Goal: Task Accomplishment & Management: Use online tool/utility

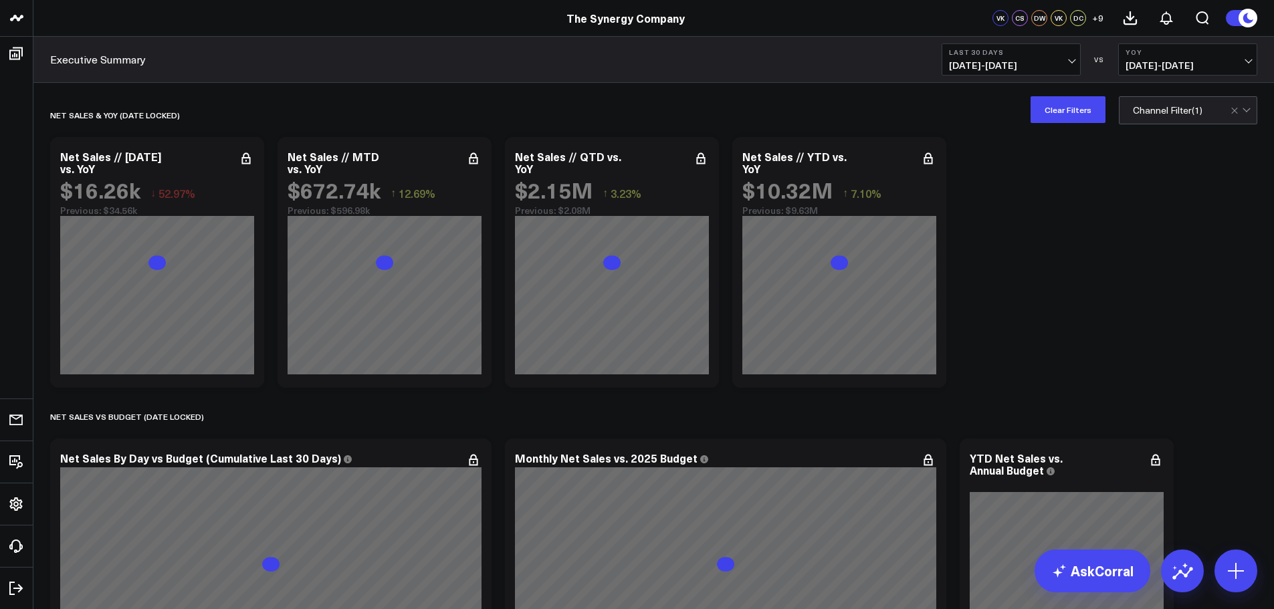
click at [1028, 62] on span "07/19/25 - 08/17/25" at bounding box center [1011, 65] width 124 height 11
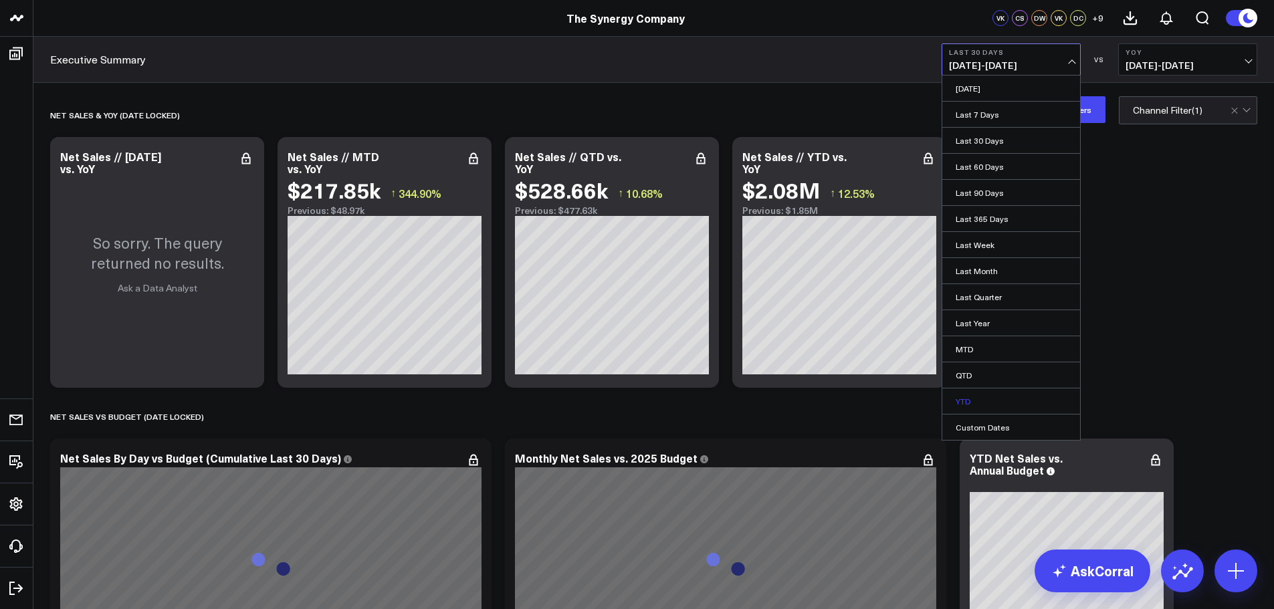
click at [969, 396] on link "YTD" at bounding box center [1011, 400] width 138 height 25
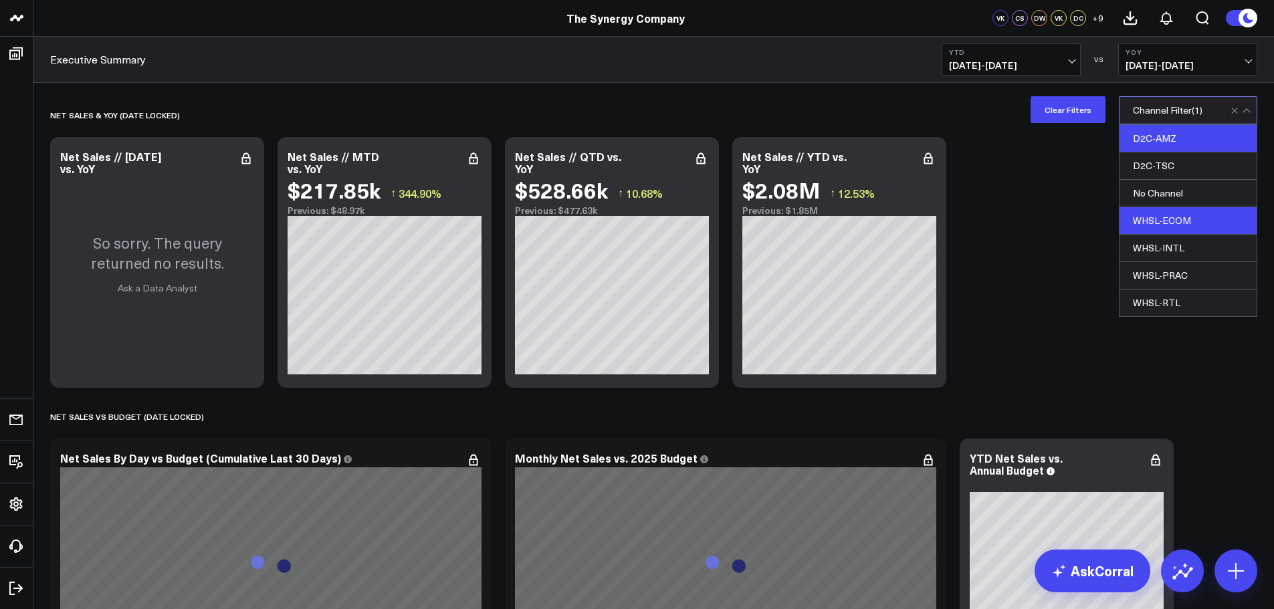
click at [1151, 137] on div "D2C-AMZ" at bounding box center [1187, 138] width 137 height 27
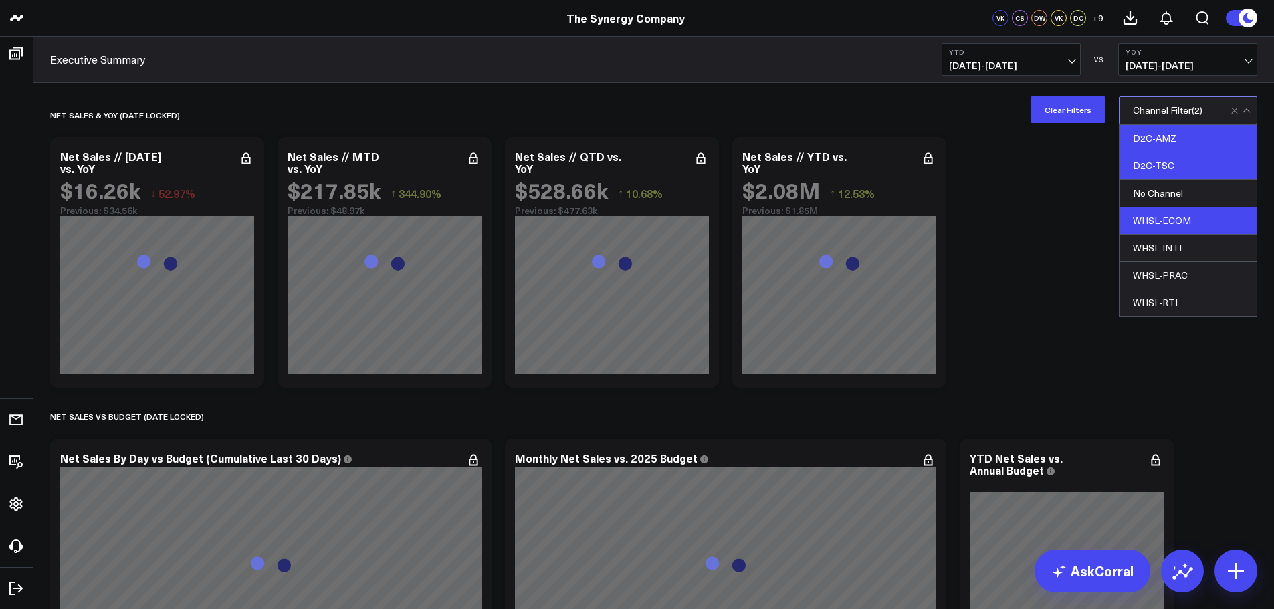
click at [1146, 160] on div "D2C-TSC" at bounding box center [1187, 165] width 137 height 27
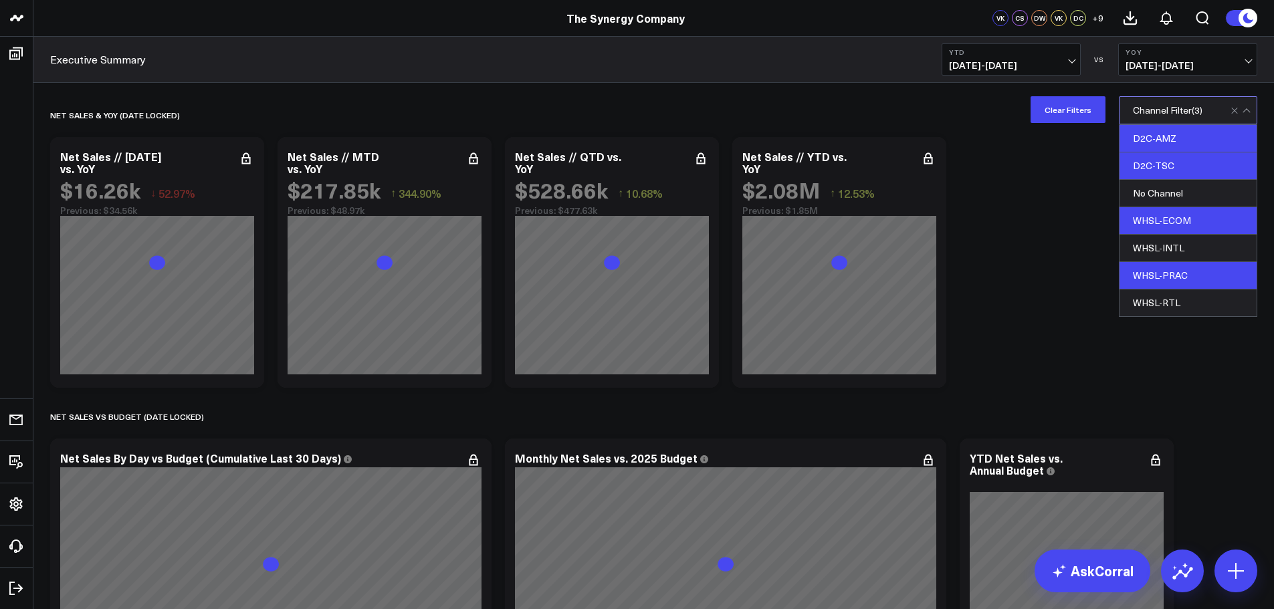
click at [1151, 276] on div "WHSL-PRAC" at bounding box center [1187, 275] width 137 height 27
click at [1153, 306] on div "WHSL-RTL" at bounding box center [1187, 302] width 137 height 27
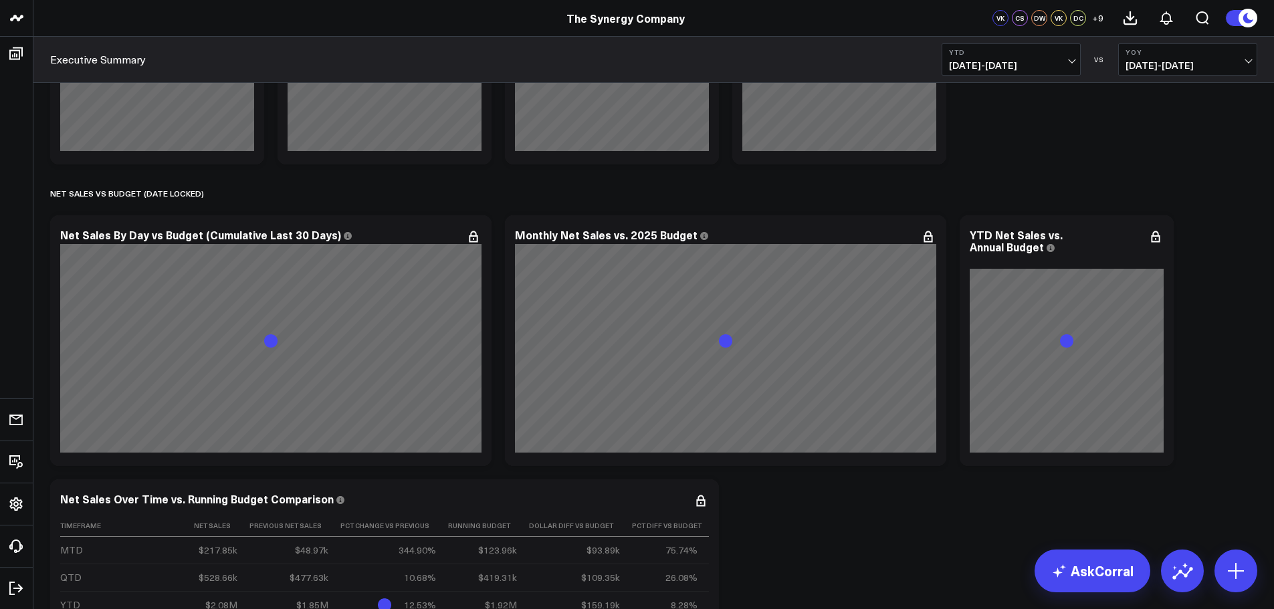
scroll to position [535, 0]
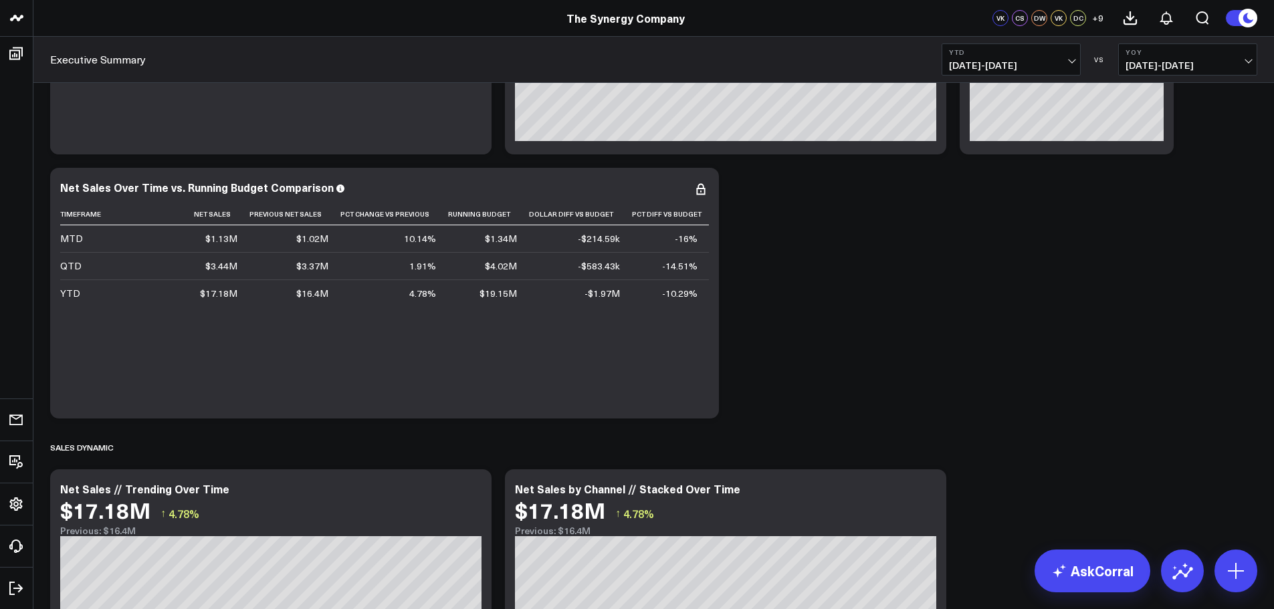
click at [1050, 65] on span "01/01/25 - 08/17/25" at bounding box center [1011, 65] width 124 height 11
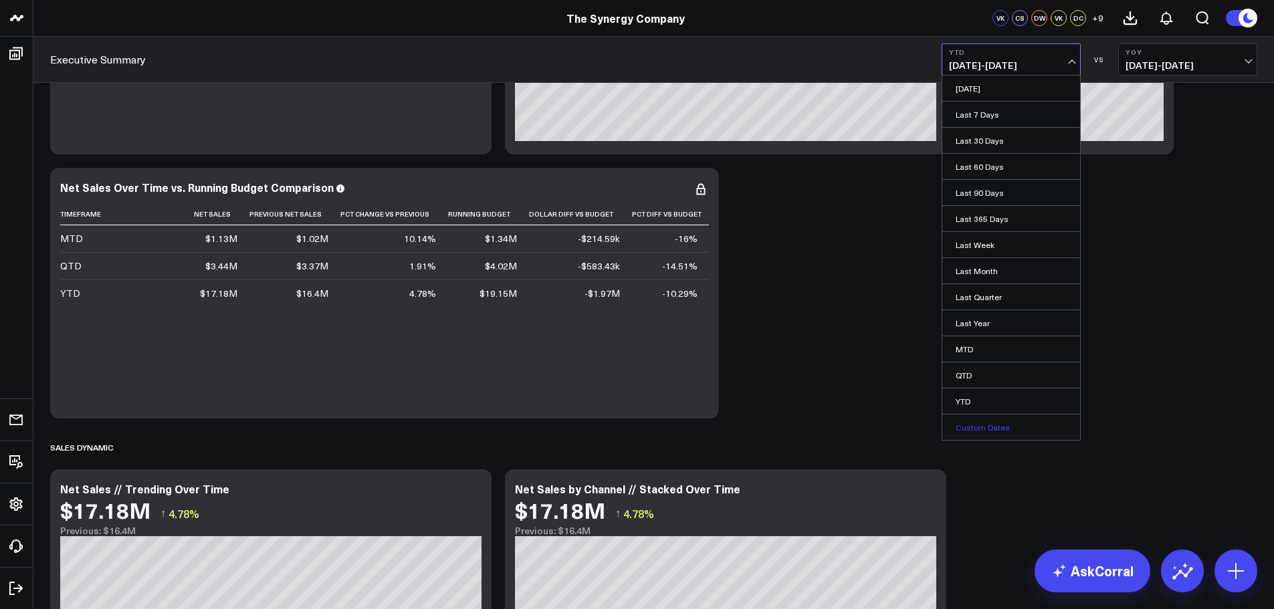
click at [972, 433] on link "Custom Dates" at bounding box center [1011, 426] width 138 height 25
select select "7"
select select "2025"
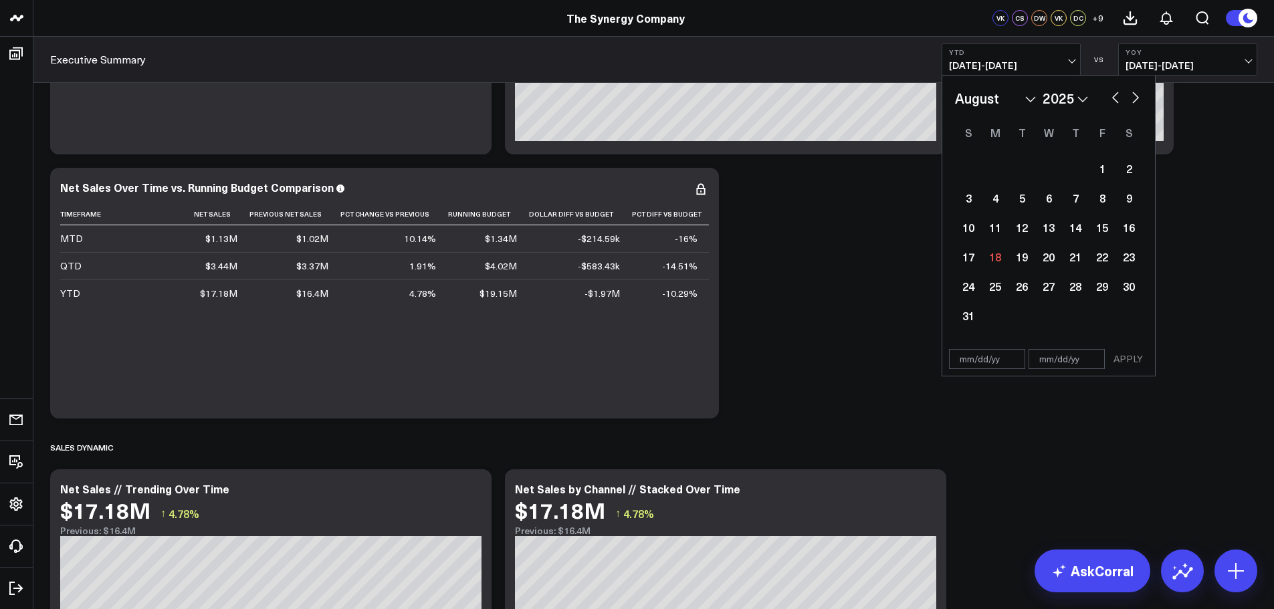
click at [1002, 98] on select "January February March April May June July August September October November De…" at bounding box center [995, 98] width 81 height 20
select select "2025"
click at [1047, 171] on div "1" at bounding box center [1048, 168] width 27 height 27
type input "[DATE]"
select select "2025"
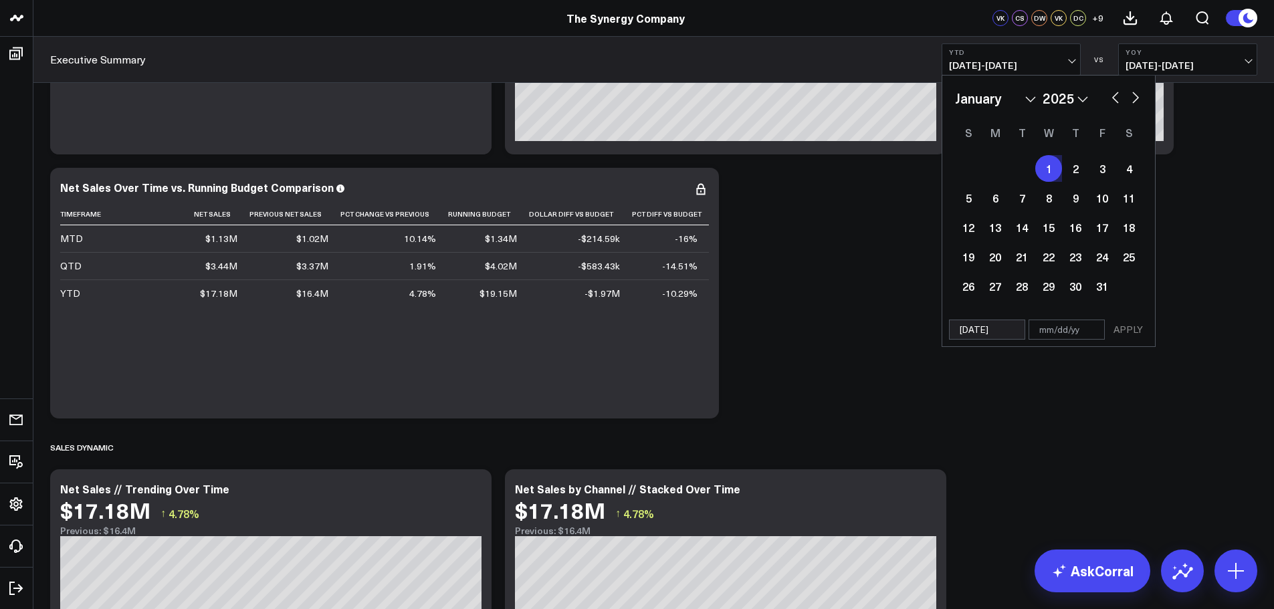
click at [1022, 97] on select "January February March April May June July August September October November De…" at bounding box center [995, 98] width 81 height 20
select select "6"
select select "2025"
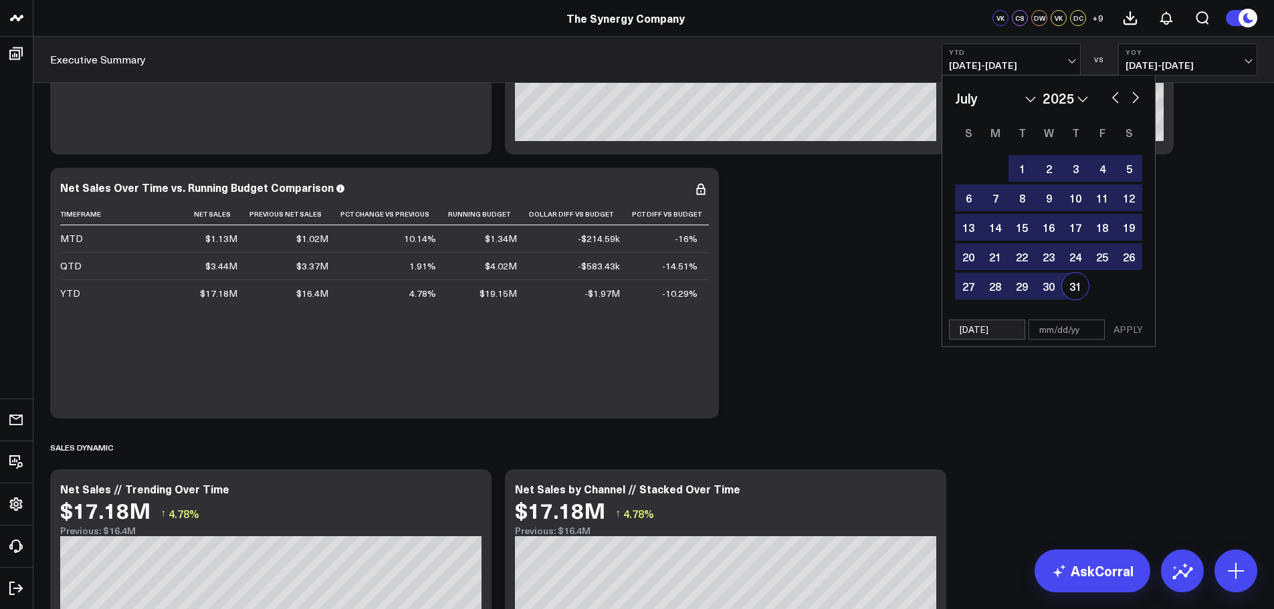
click at [1073, 287] on div "31" at bounding box center [1075, 286] width 27 height 27
type input "[DATE]"
select select "6"
select select "2025"
click at [1123, 328] on button "APPLY" at bounding box center [1128, 330] width 40 height 20
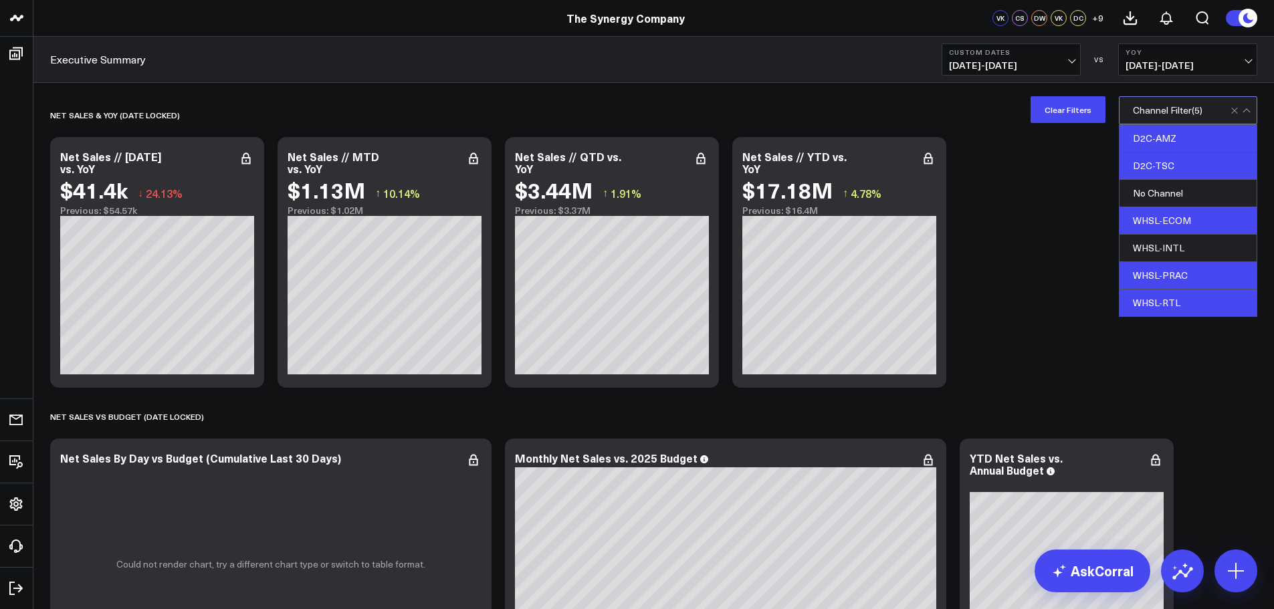
drag, startPoint x: 1161, startPoint y: 193, endPoint x: 1107, endPoint y: 182, distance: 54.5
click at [1160, 193] on div "No Channel" at bounding box center [1187, 193] width 137 height 27
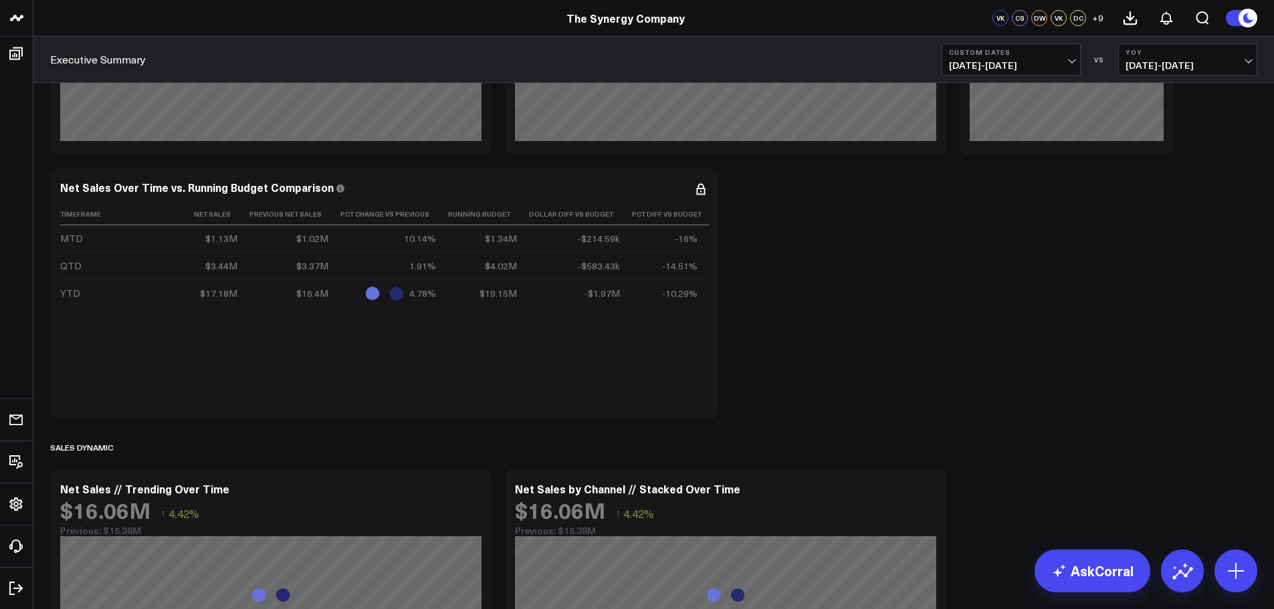
scroll to position [602, 0]
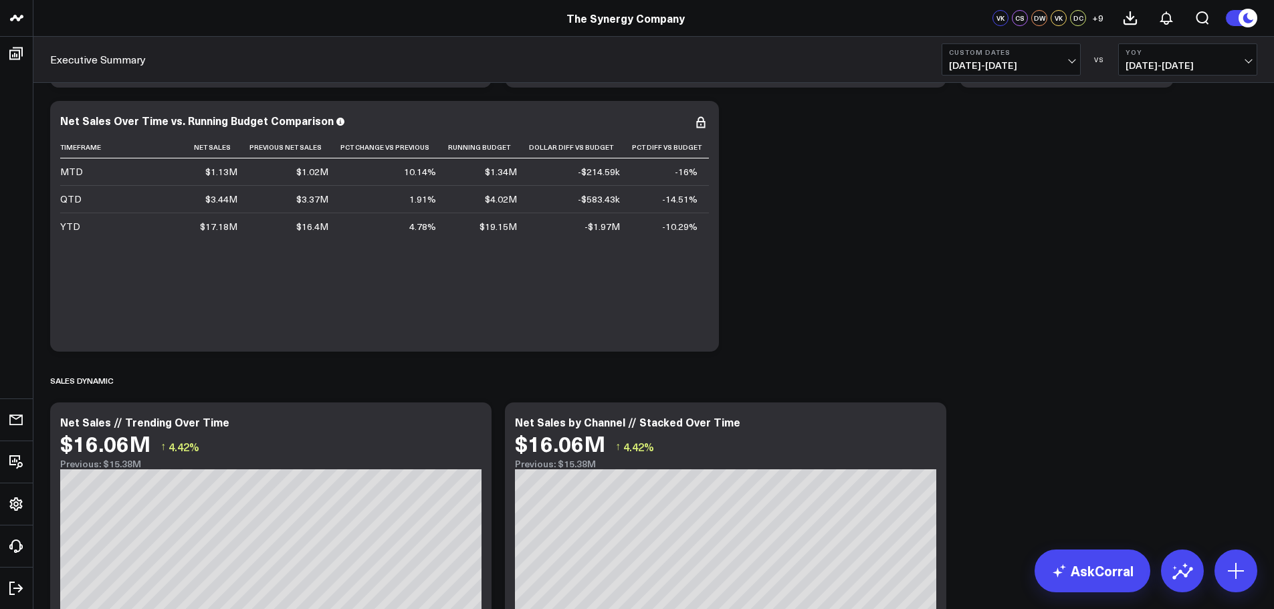
click at [1065, 64] on span "01/01/25 - 07/31/25" at bounding box center [1011, 65] width 124 height 11
click at [1003, 427] on link "Custom Dates" at bounding box center [1011, 426] width 138 height 25
select select "7"
select select "2025"
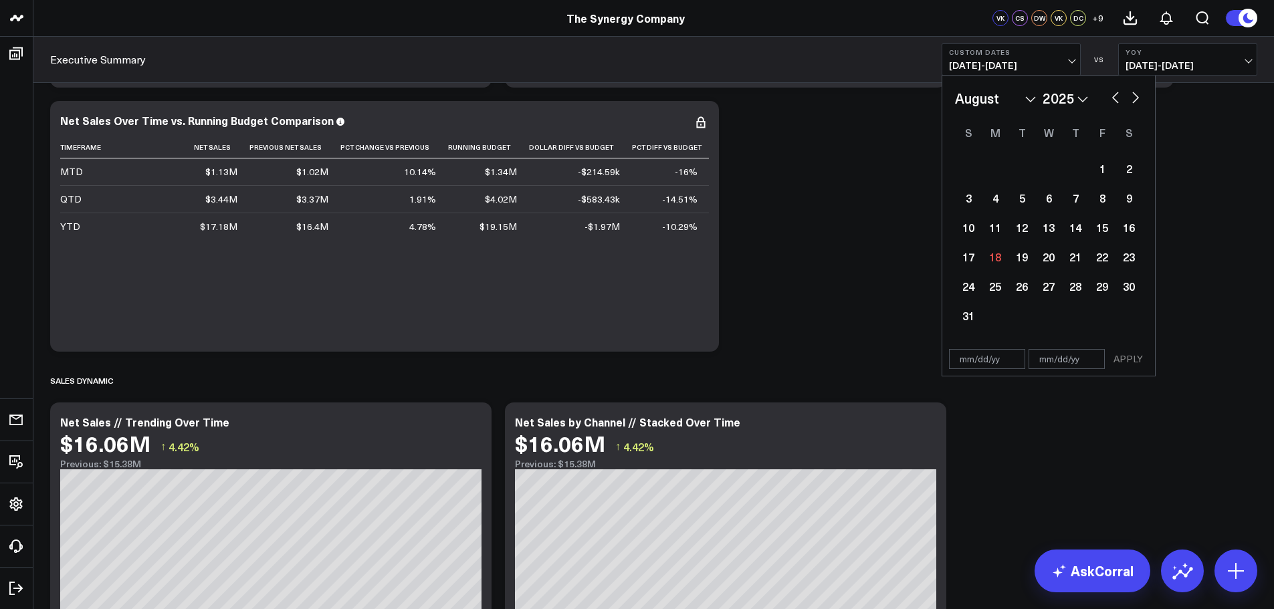
click at [1059, 98] on select "2026 2025 2024 2023 2022 2021 2020 2019 2018 2017 2016 2015 2014 2013 2012 2011…" at bounding box center [1064, 98] width 45 height 20
select select "7"
select select "2024"
click at [993, 102] on select "January February March April May June July August September October November De…" at bounding box center [995, 98] width 81 height 20
select select "2024"
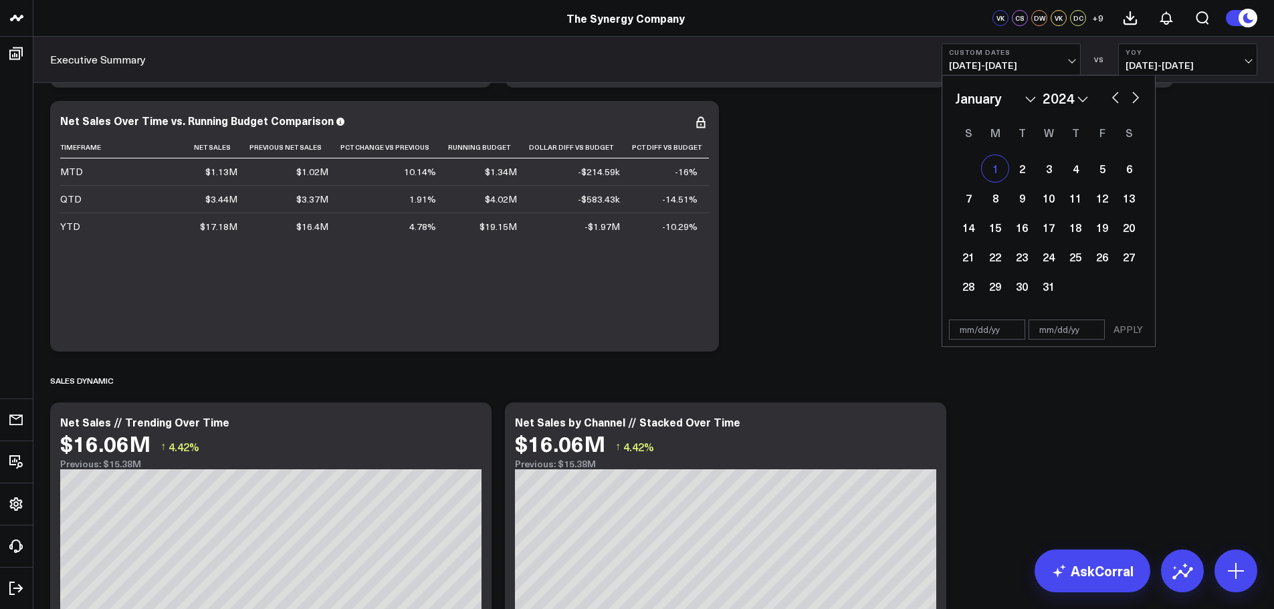
click at [993, 165] on div "1" at bounding box center [994, 168] width 27 height 27
type input "[DATE]"
select select "2024"
click at [1010, 98] on select "January February March April May June July August September October November De…" at bounding box center [995, 98] width 81 height 20
select select "6"
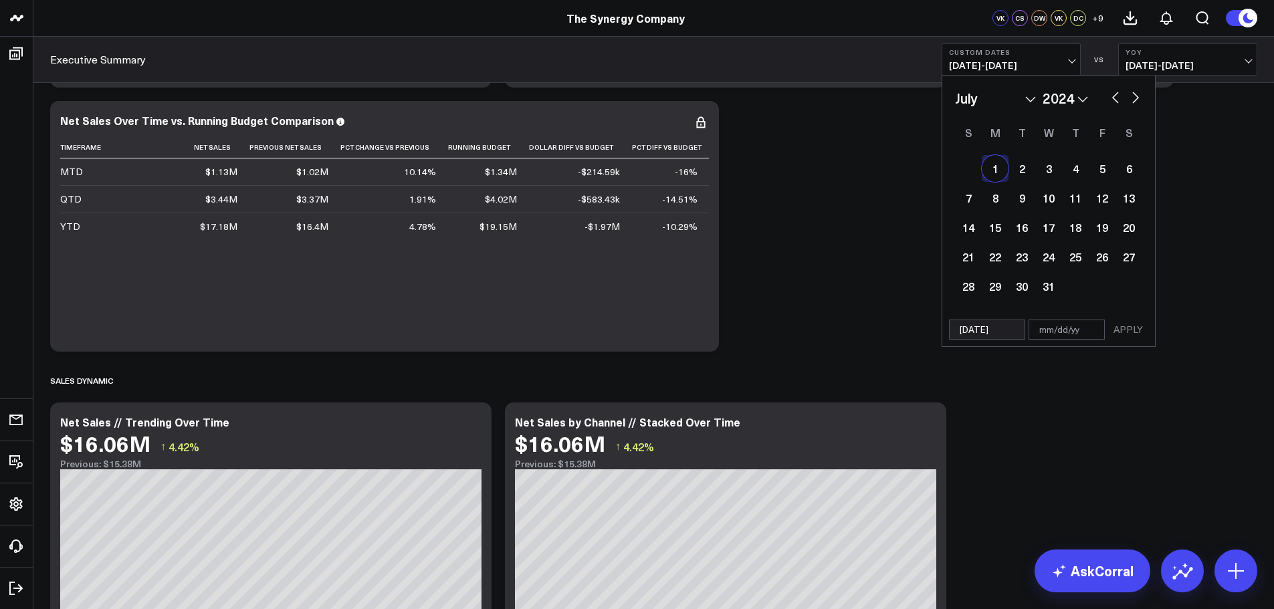
select select "2024"
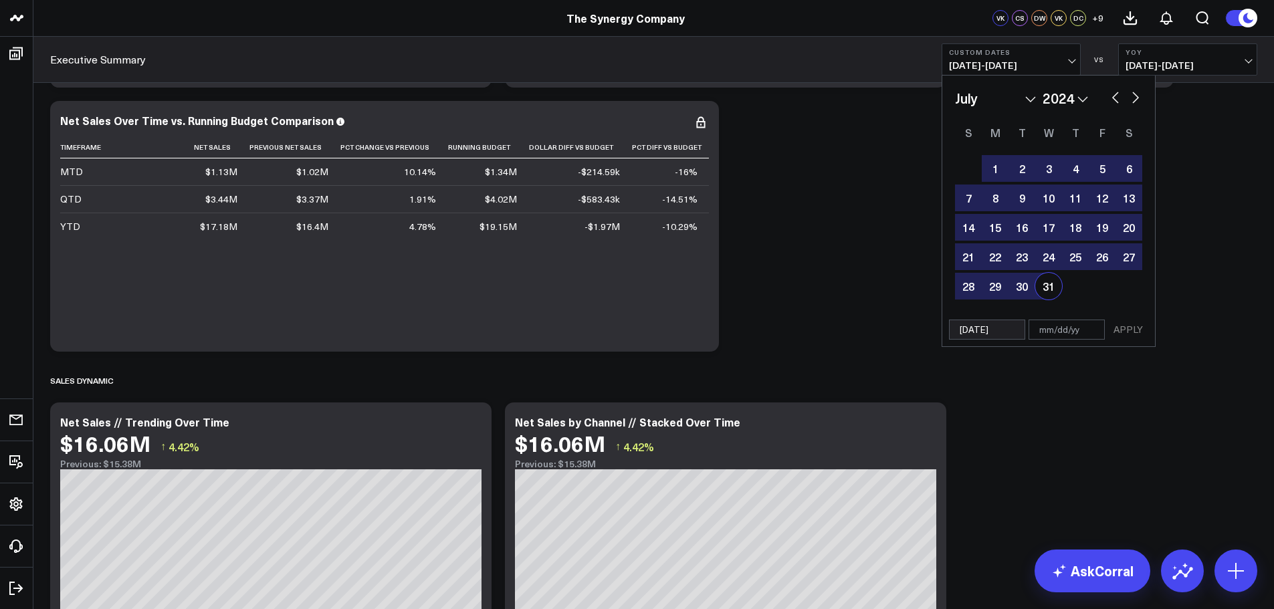
click at [1048, 289] on div "31" at bounding box center [1048, 286] width 27 height 27
type input "[DATE]"
select select "6"
select select "2024"
click at [1129, 330] on button "APPLY" at bounding box center [1128, 330] width 40 height 20
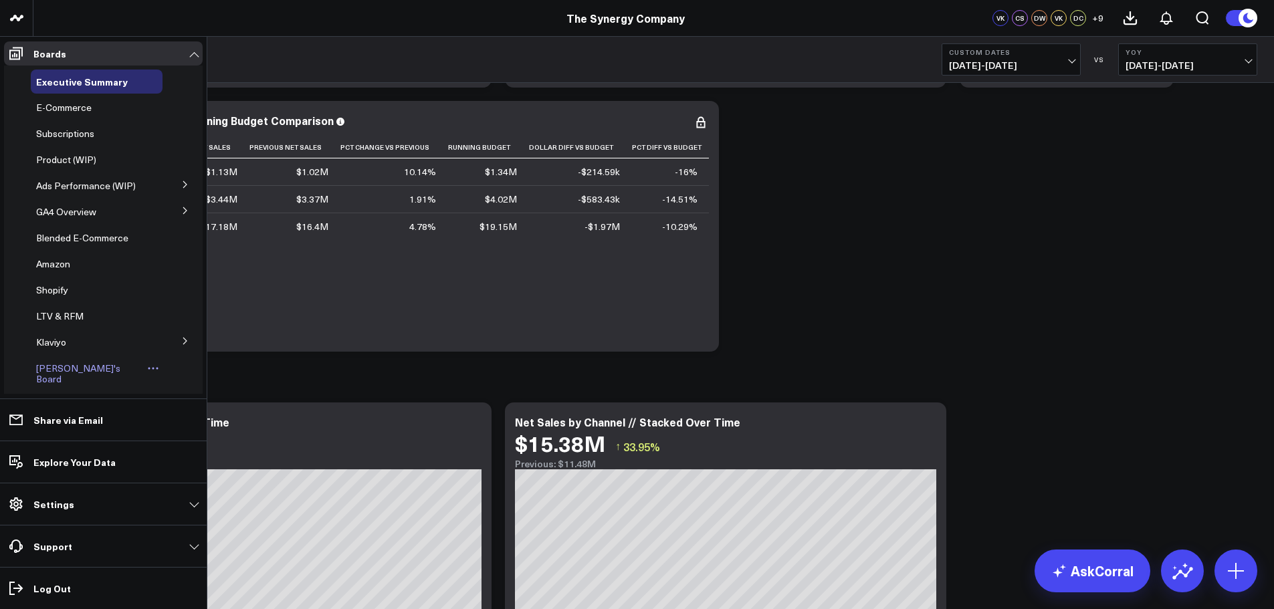
click at [71, 366] on span "[PERSON_NAME]'s Board" at bounding box center [78, 373] width 84 height 23
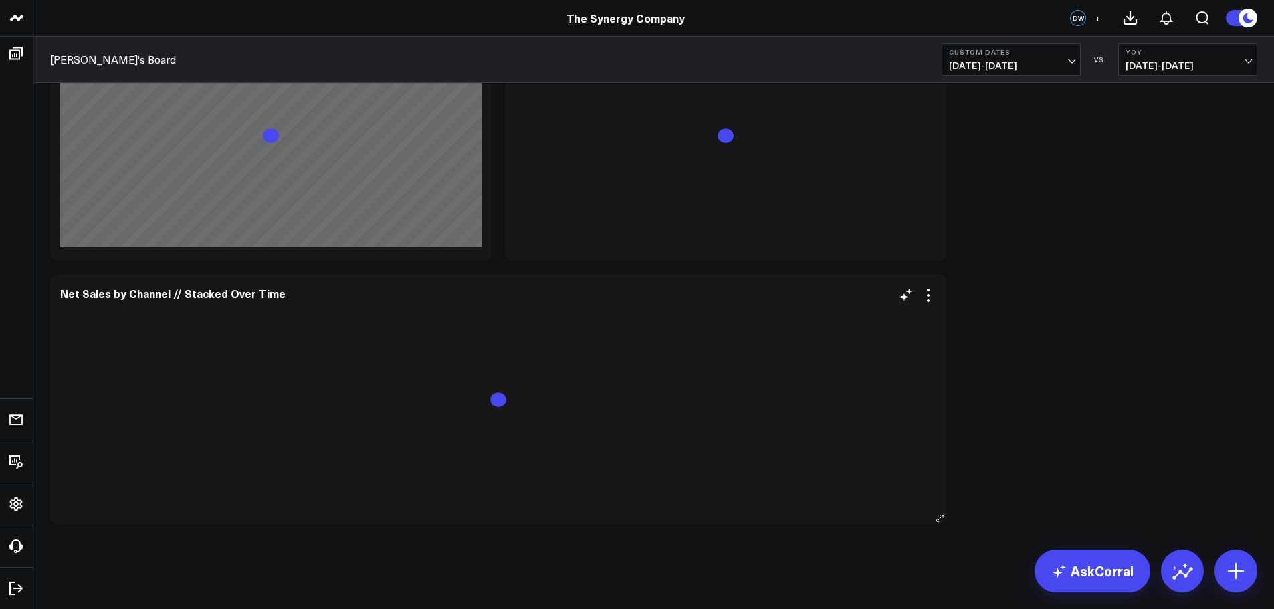
scroll to position [1941, 0]
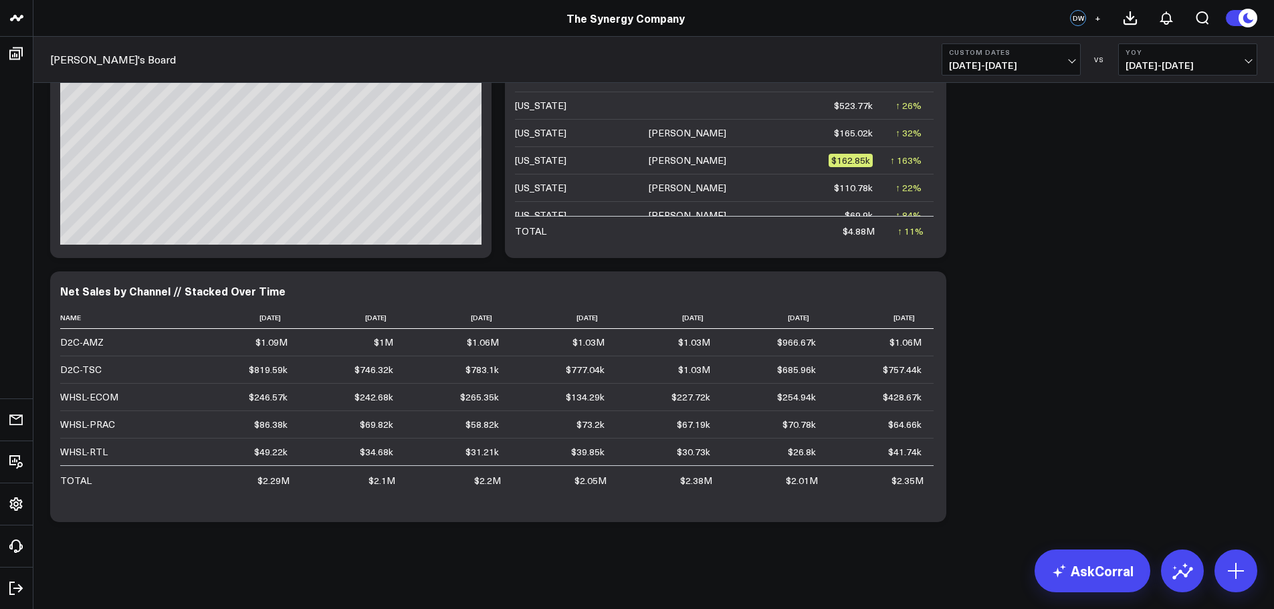
click at [1060, 64] on span "01/01/24 - 07/31/24" at bounding box center [1011, 65] width 124 height 11
click at [979, 428] on link "Custom Dates" at bounding box center [1011, 426] width 138 height 25
select select "7"
select select "2025"
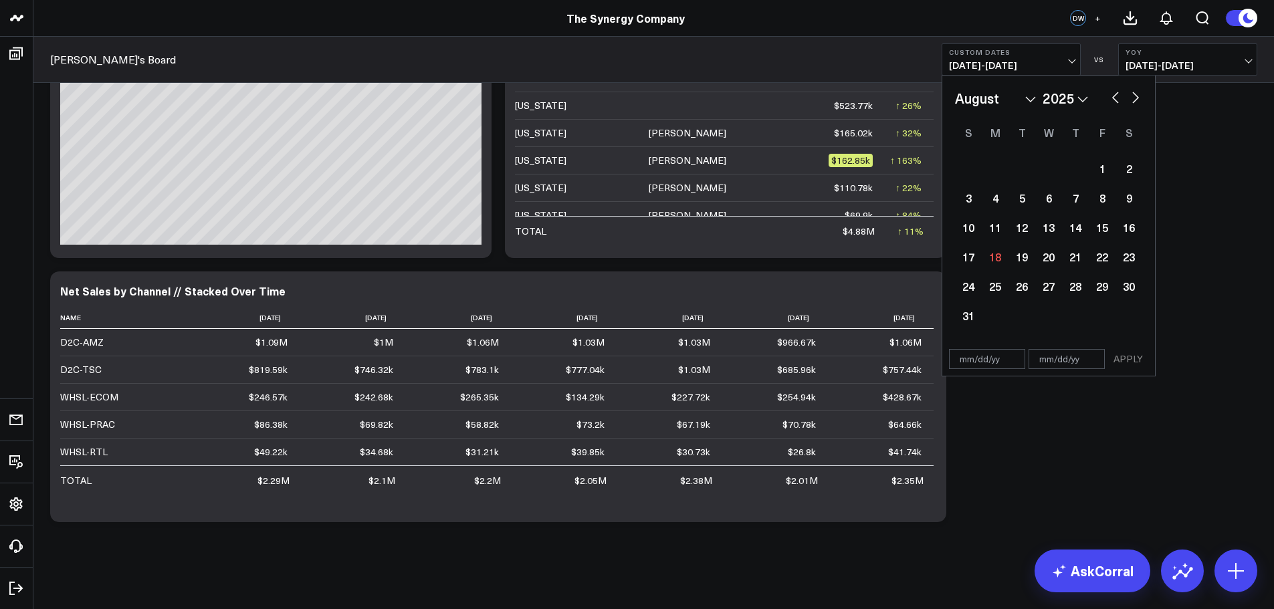
click at [1003, 96] on select "January February March April May June July August September October November De…" at bounding box center [995, 98] width 81 height 20
select select "2025"
click at [1043, 172] on div "1" at bounding box center [1048, 168] width 27 height 27
type input "[DATE]"
select select "2025"
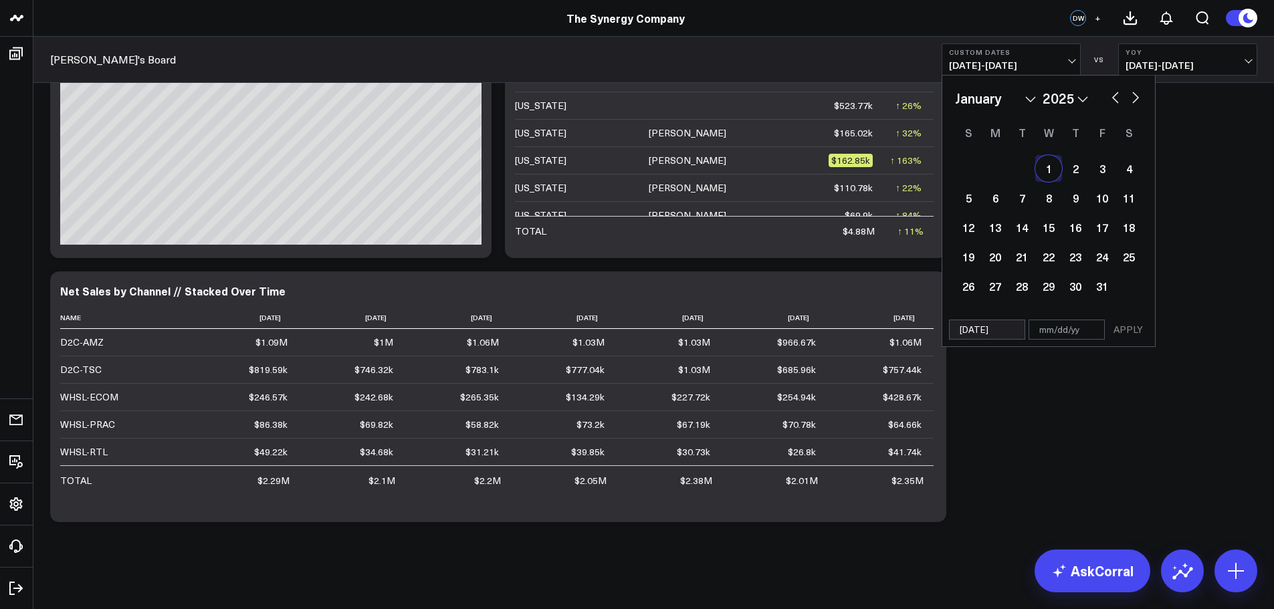
click at [1023, 87] on div "January February March April May June July August September October November De…" at bounding box center [1048, 195] width 213 height 238
click at [1022, 102] on select "January February March April May June July August September October November De…" at bounding box center [995, 98] width 81 height 20
select select "6"
select select "2025"
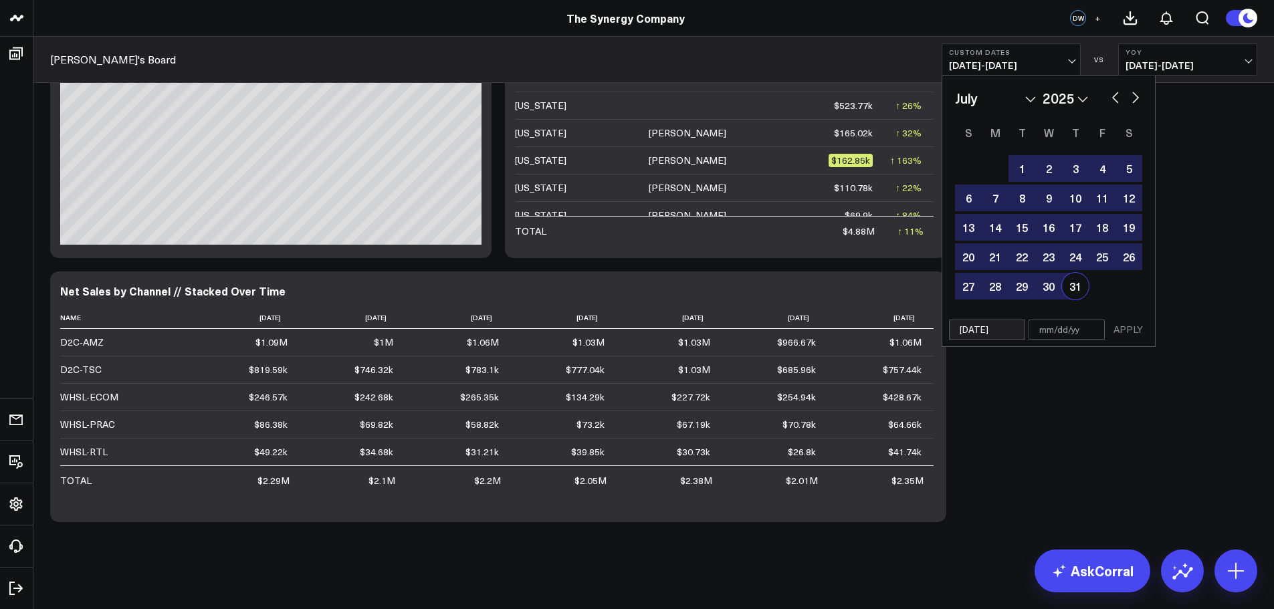
click at [1083, 287] on div "31" at bounding box center [1075, 286] width 27 height 27
type input "[DATE]"
select select "6"
select select "2025"
click at [1121, 323] on button "APPLY" at bounding box center [1128, 330] width 40 height 20
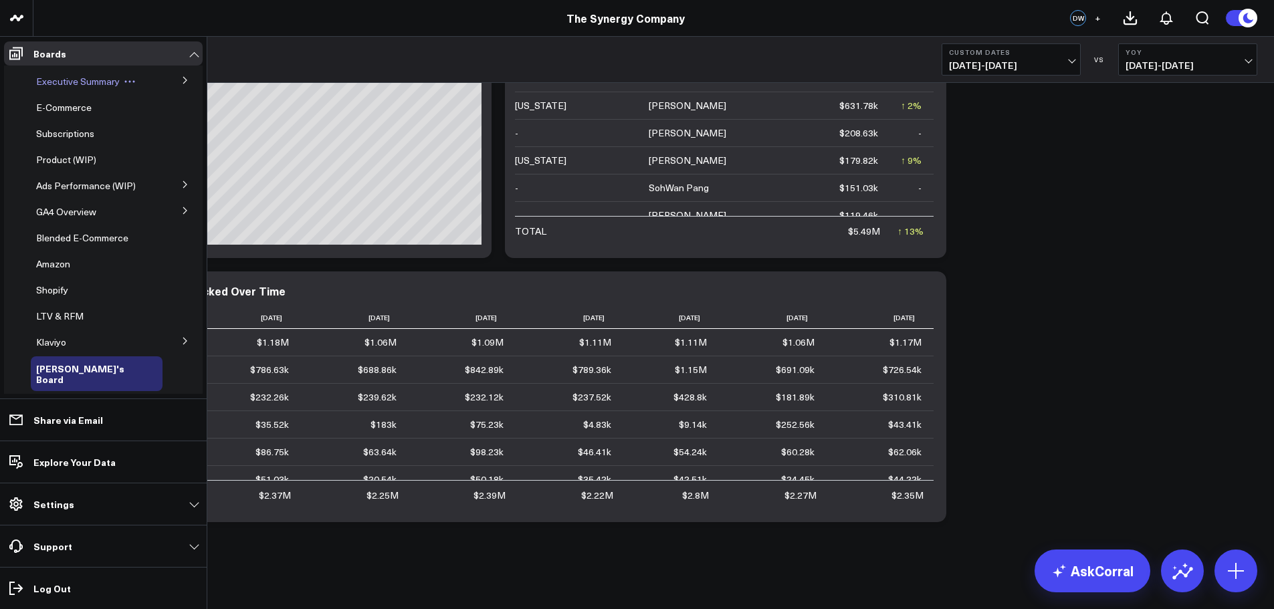
click at [58, 79] on span "Executive Summary" at bounding box center [78, 81] width 84 height 13
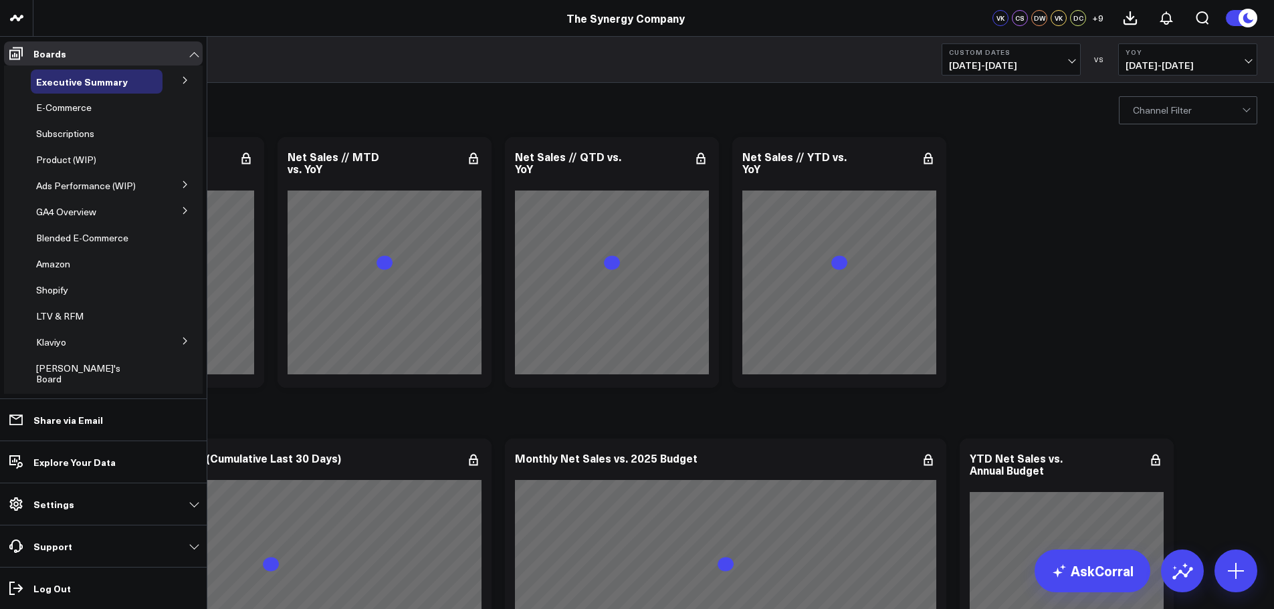
click at [181, 80] on icon at bounding box center [185, 80] width 8 height 8
click at [181, 78] on icon at bounding box center [185, 80] width 8 height 8
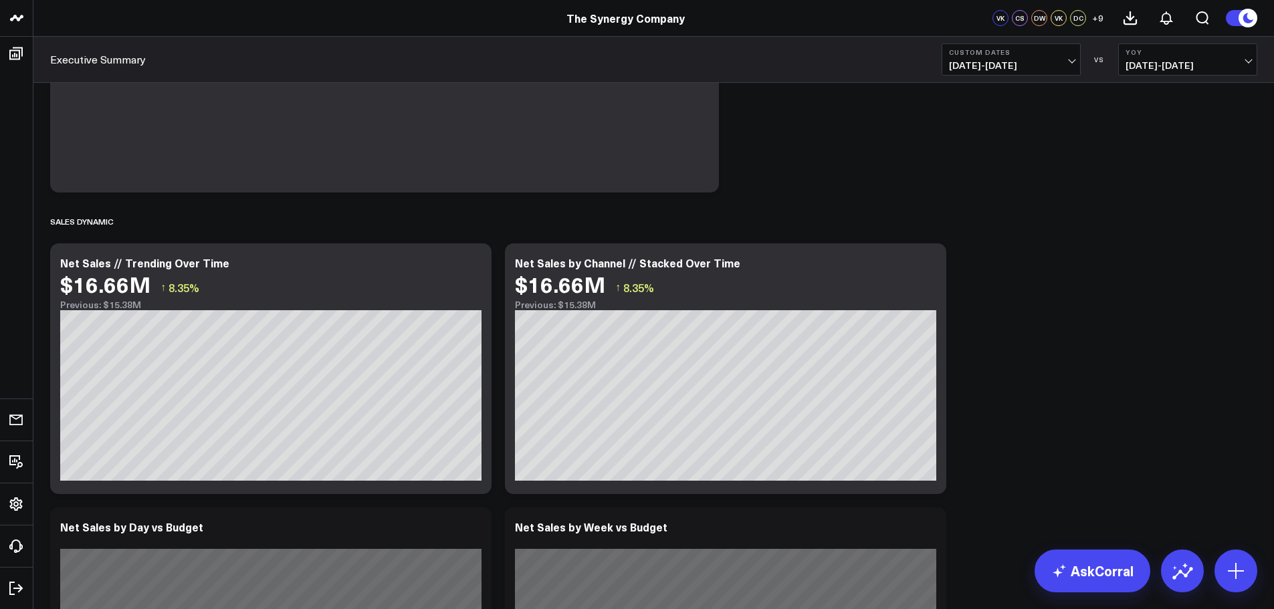
scroll to position [802, 0]
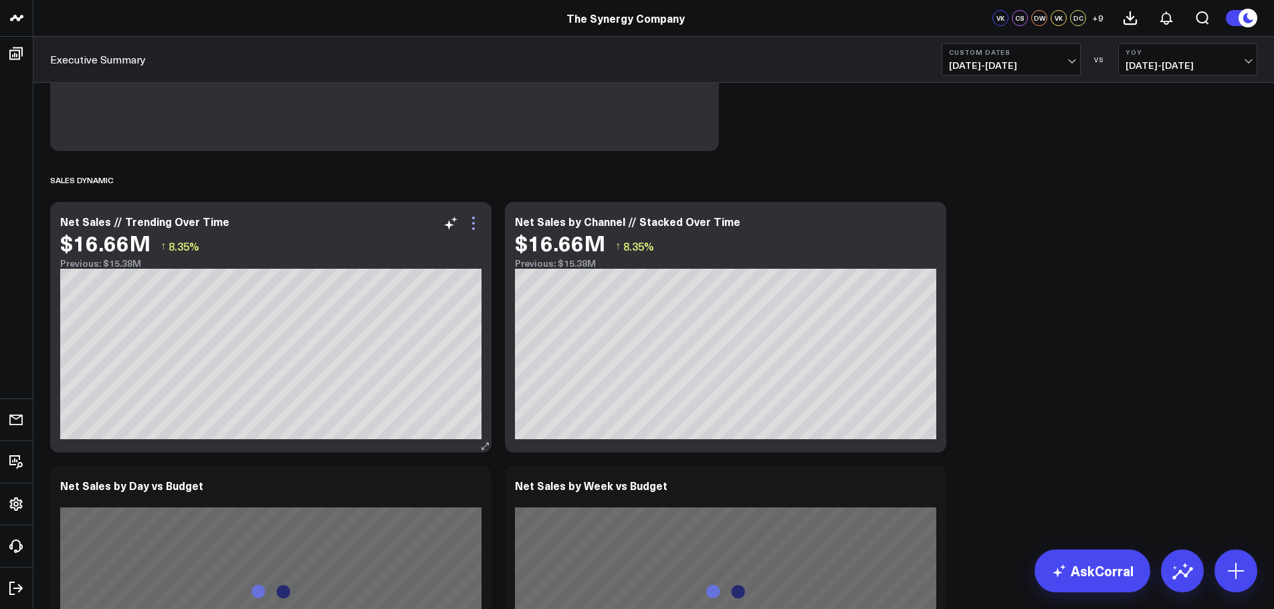
click at [475, 223] on icon at bounding box center [473, 223] width 3 height 3
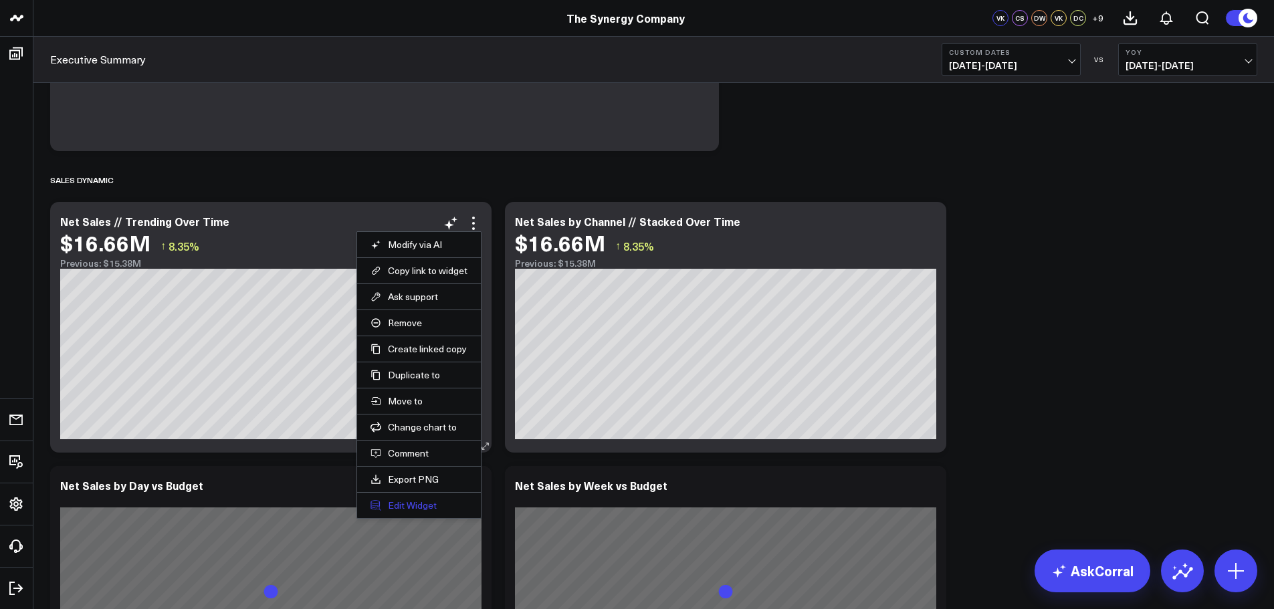
click at [416, 507] on button "Edit Widget" at bounding box center [418, 505] width 97 height 12
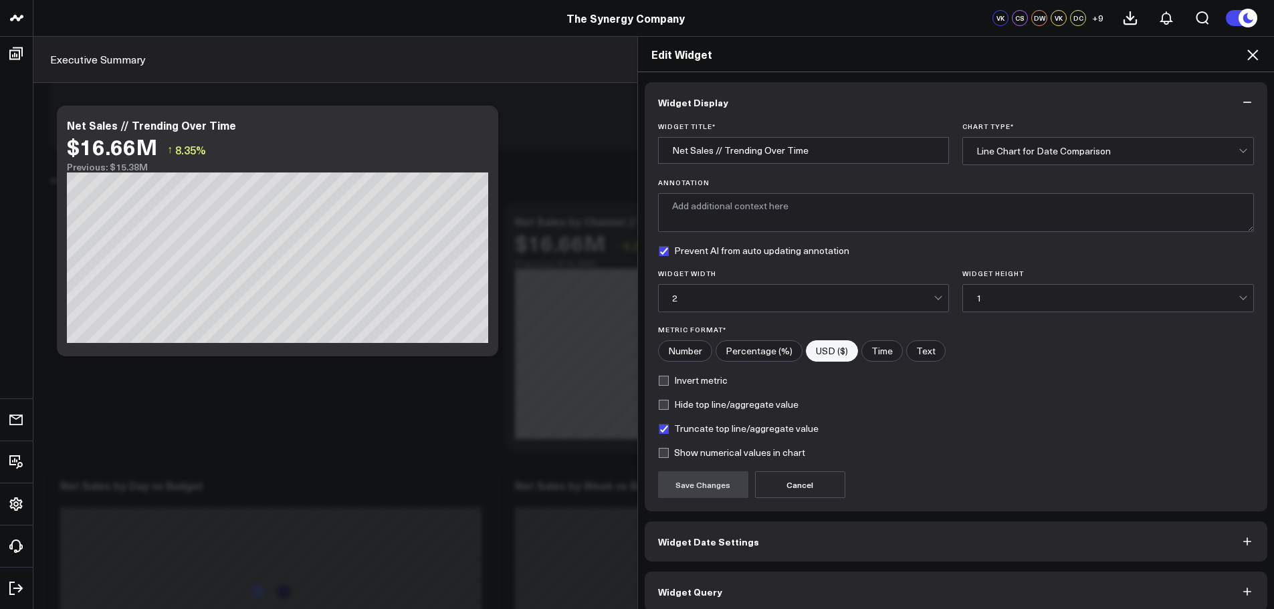
click at [793, 594] on button "Widget Query" at bounding box center [955, 592] width 623 height 40
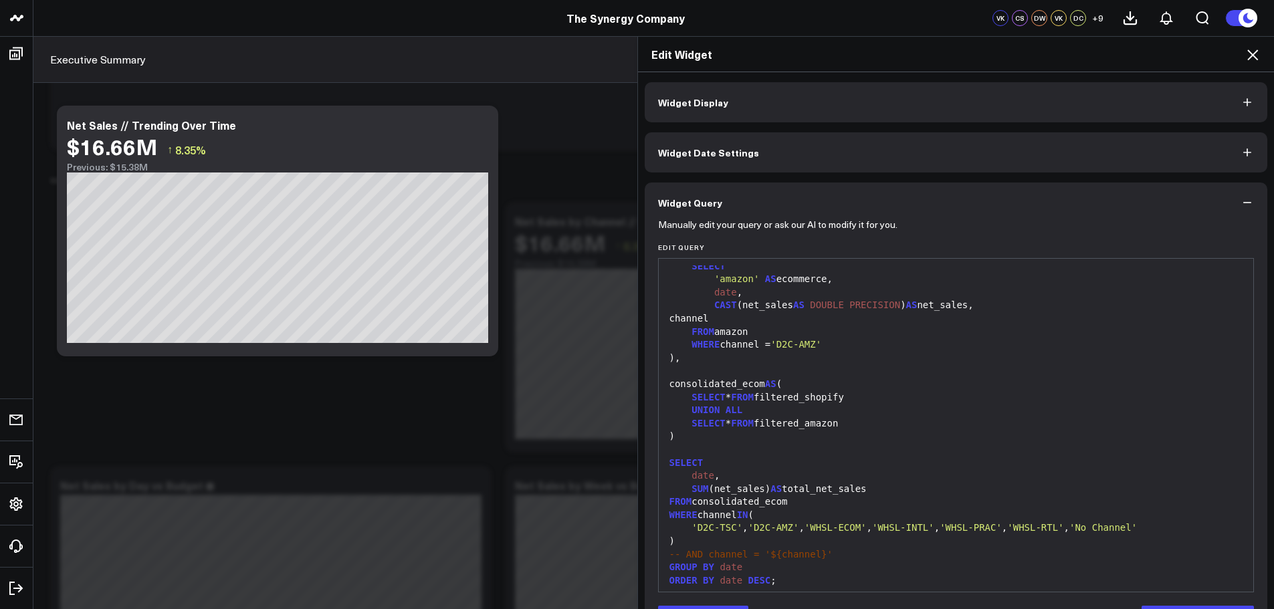
scroll to position [459, 0]
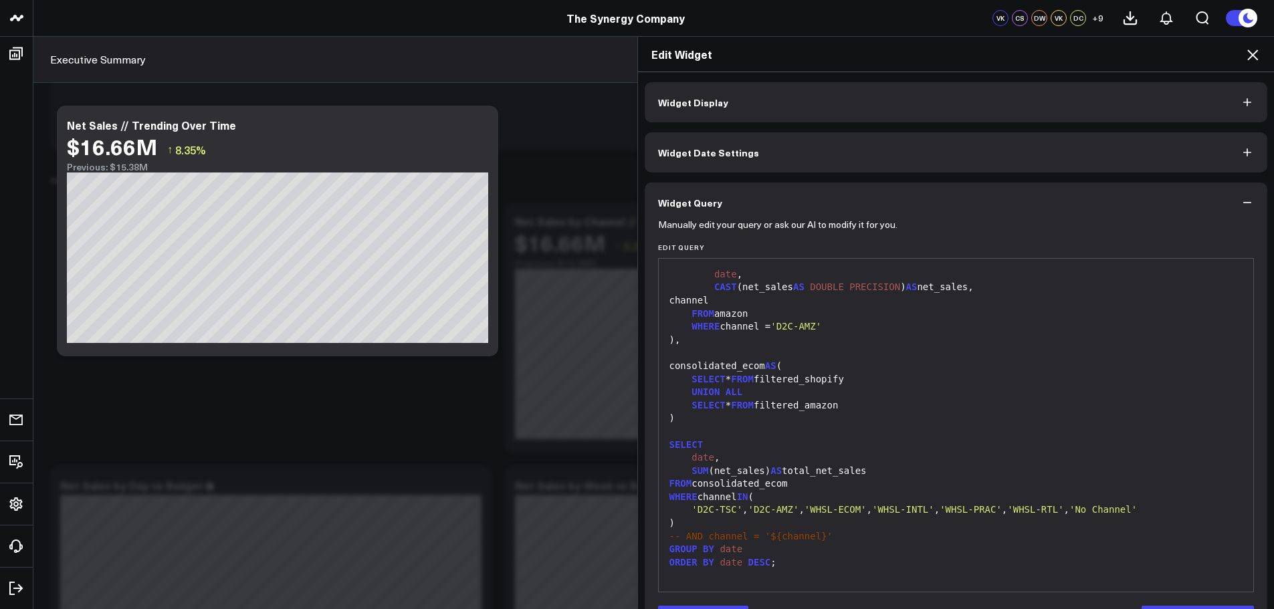
click at [1250, 52] on icon at bounding box center [1252, 54] width 11 height 11
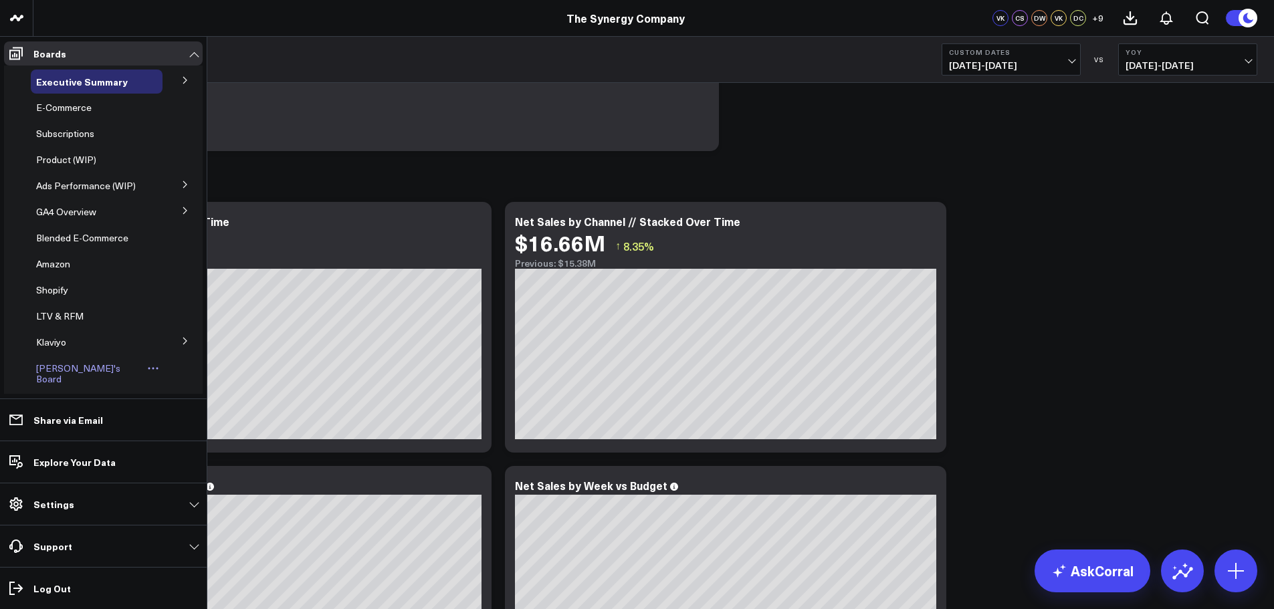
click at [76, 368] on span "[PERSON_NAME]'s Board" at bounding box center [78, 373] width 84 height 23
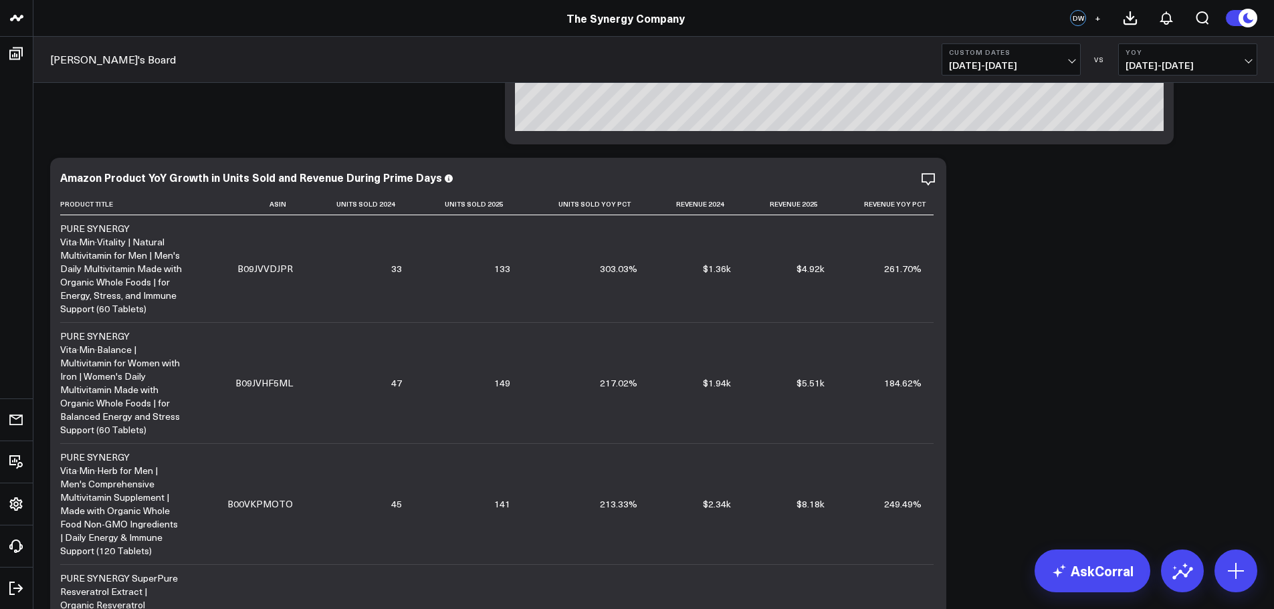
scroll to position [2, 0]
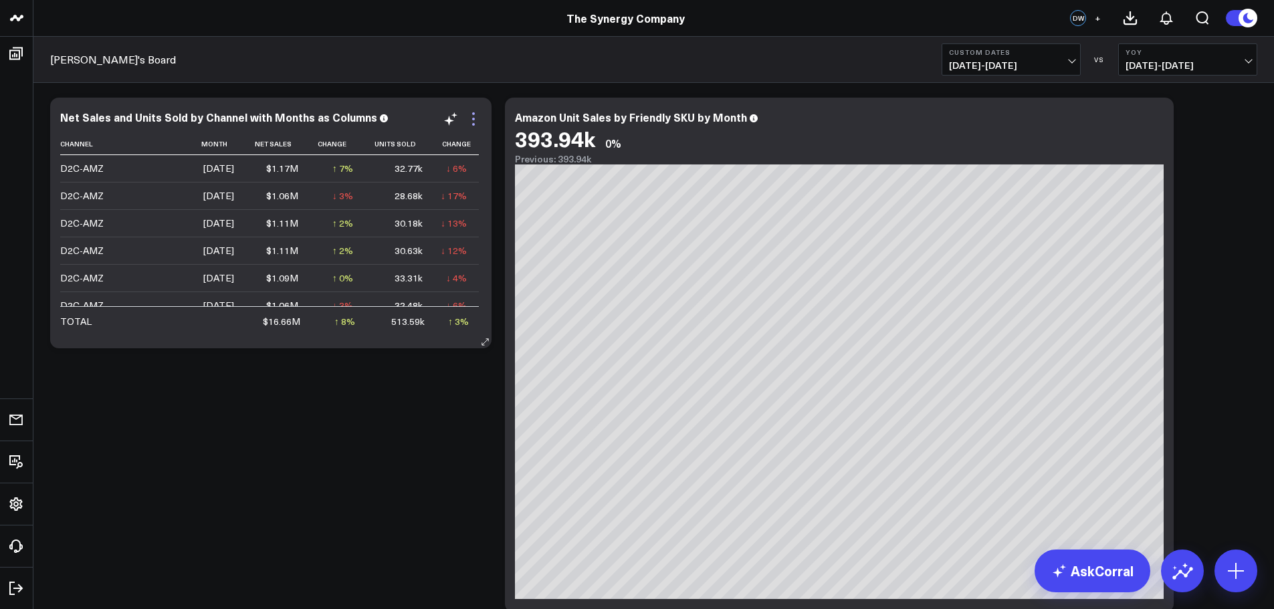
click at [473, 118] on icon at bounding box center [473, 119] width 3 height 3
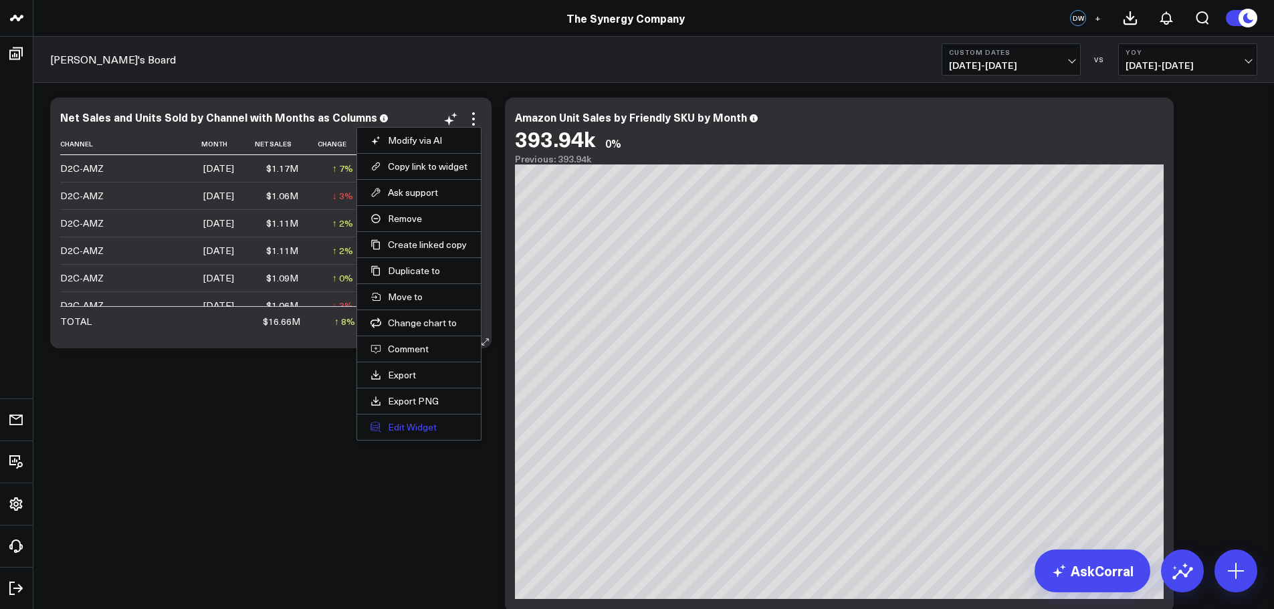
click at [400, 426] on button "Edit Widget" at bounding box center [418, 427] width 97 height 12
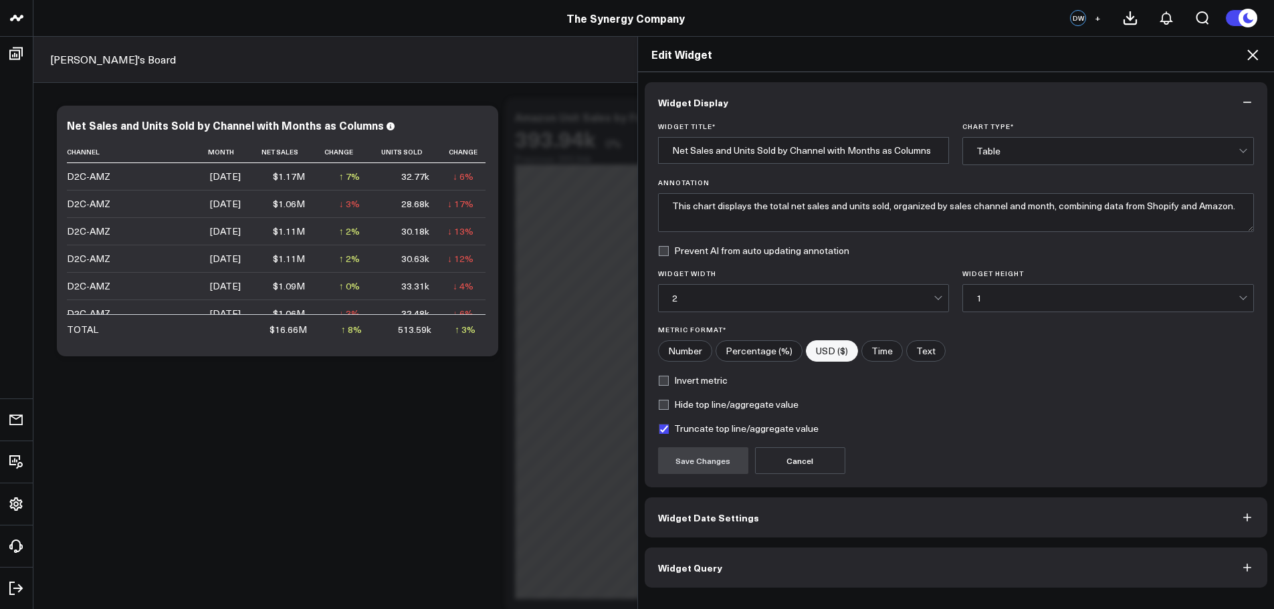
click at [741, 563] on button "Widget Query" at bounding box center [955, 568] width 623 height 40
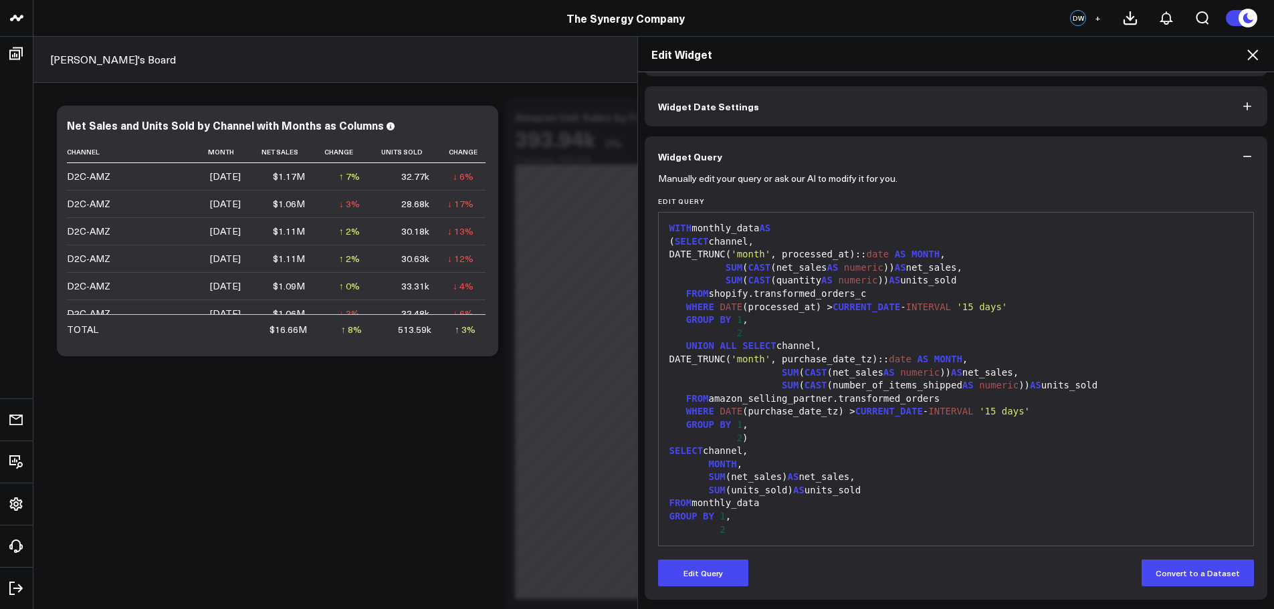
click at [1252, 53] on icon at bounding box center [1252, 55] width 16 height 16
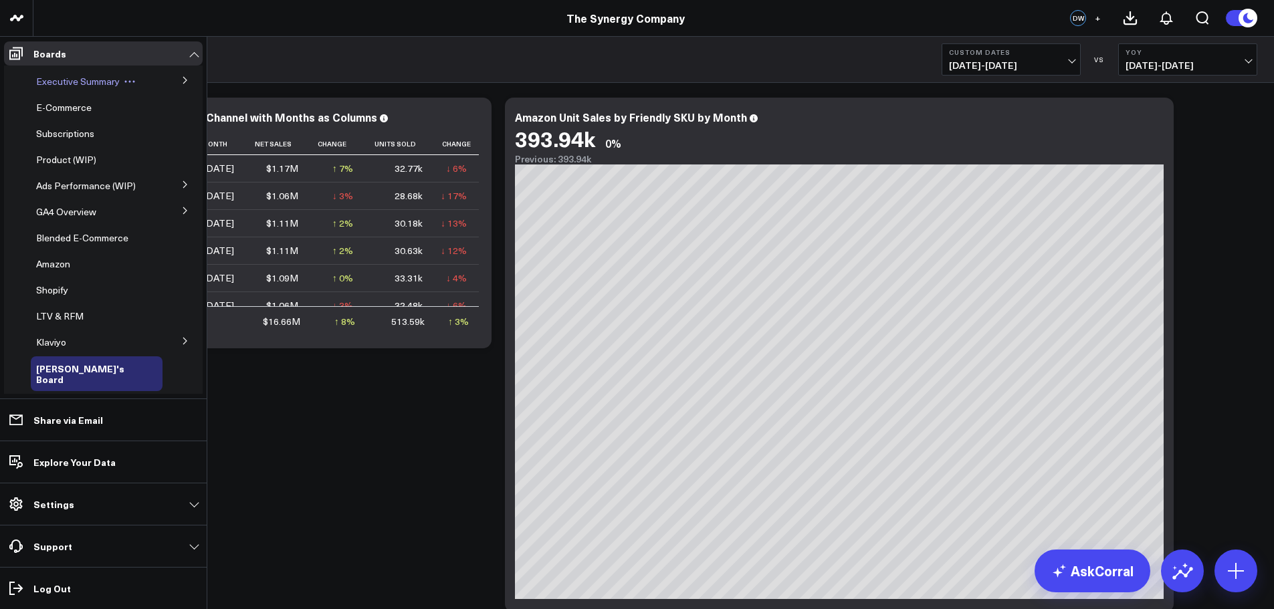
click at [57, 80] on span "Executive Summary" at bounding box center [78, 81] width 84 height 13
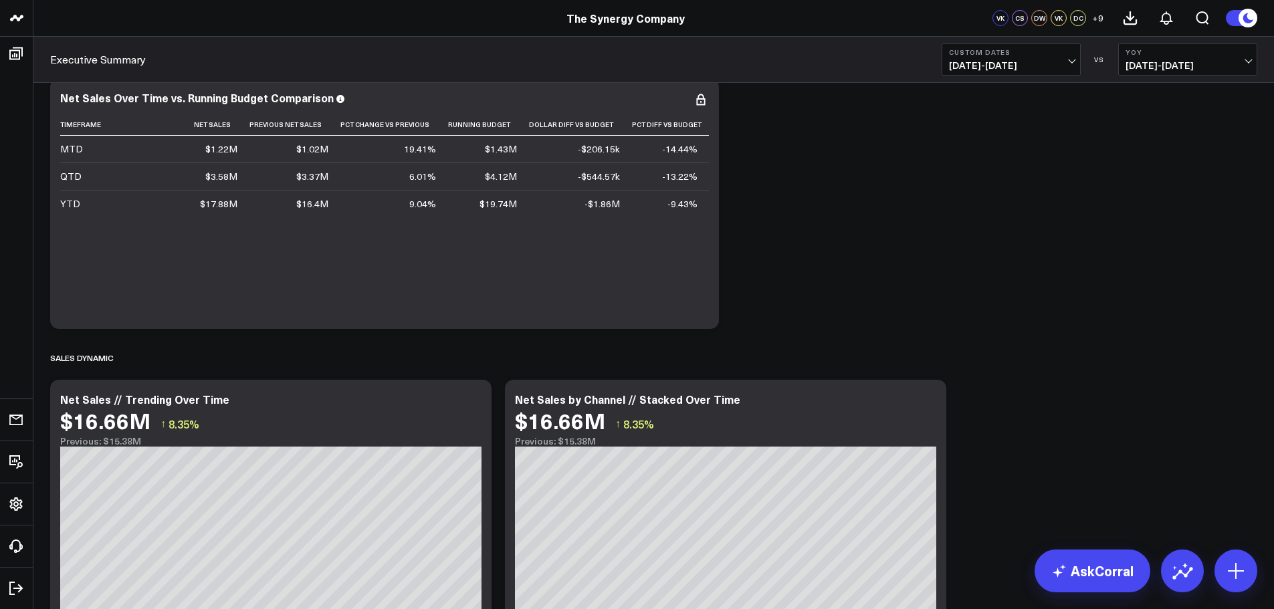
scroll to position [802, 0]
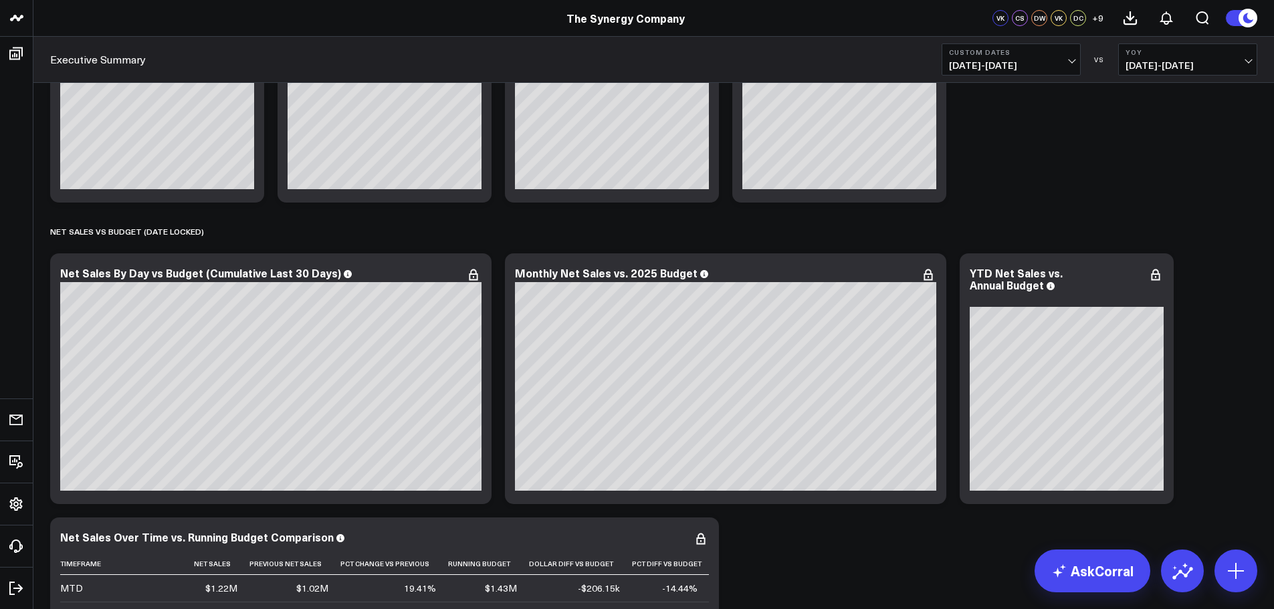
scroll to position [0, 0]
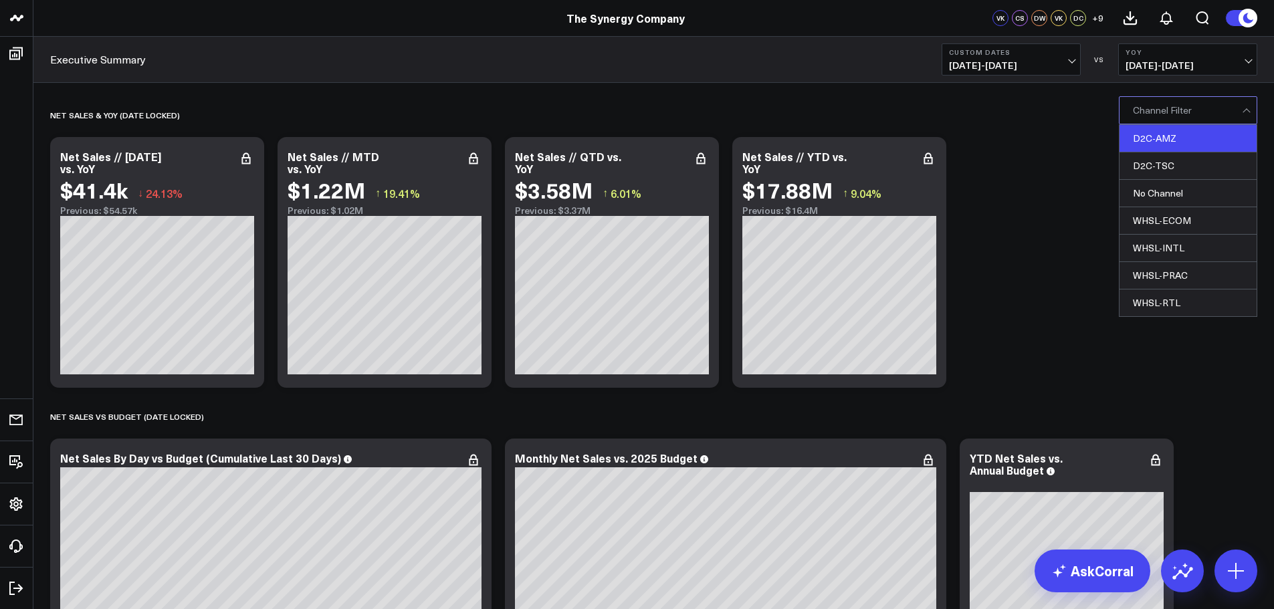
click at [1165, 137] on div "D2C-AMZ" at bounding box center [1187, 138] width 137 height 27
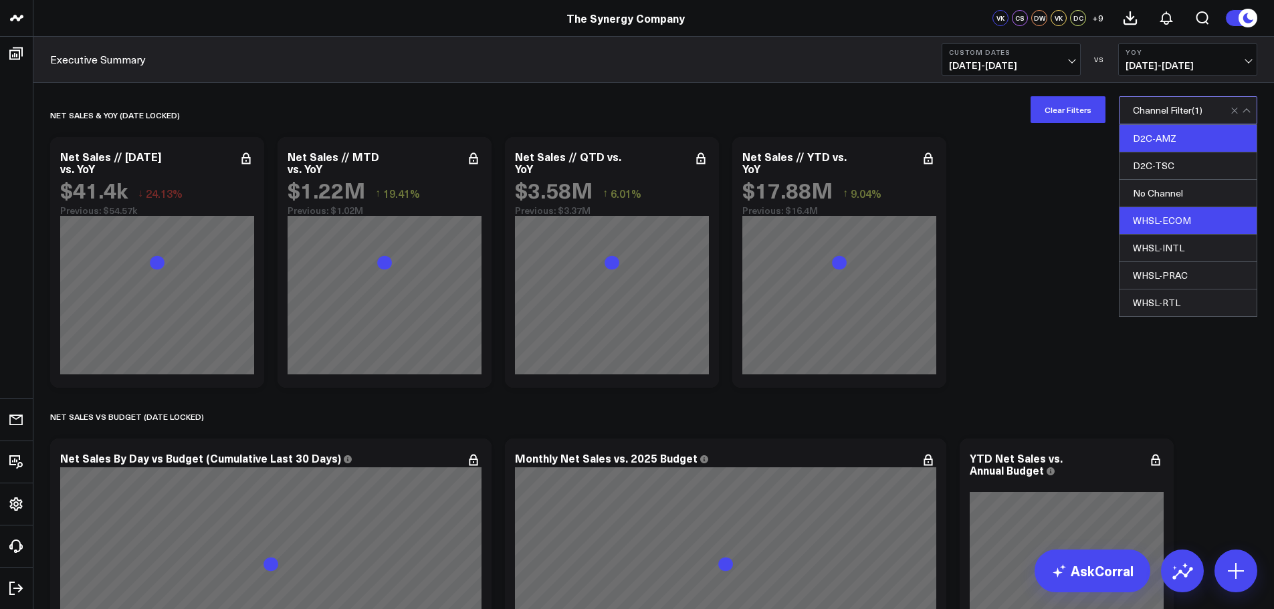
click at [1162, 162] on div "D2C-TSC" at bounding box center [1187, 165] width 137 height 27
click at [1162, 221] on div "WHSL-ECOM" at bounding box center [1187, 220] width 137 height 27
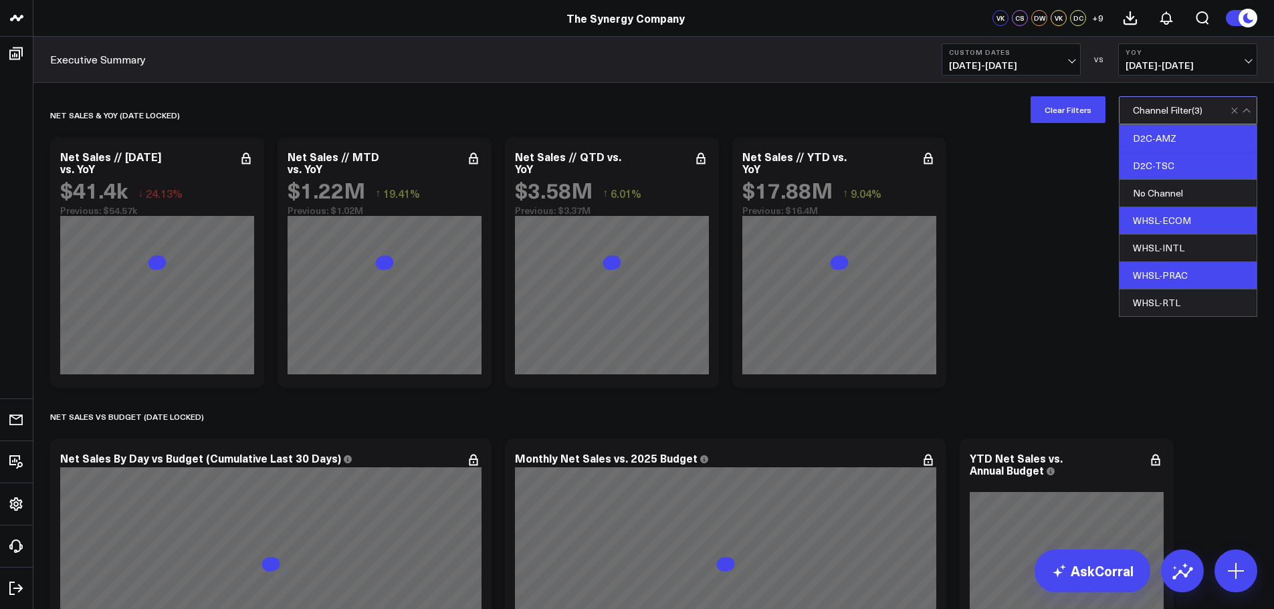
click at [1157, 273] on div "WHSL-PRAC" at bounding box center [1187, 275] width 137 height 27
click at [1153, 304] on div "WHSL-RTL" at bounding box center [1187, 302] width 137 height 27
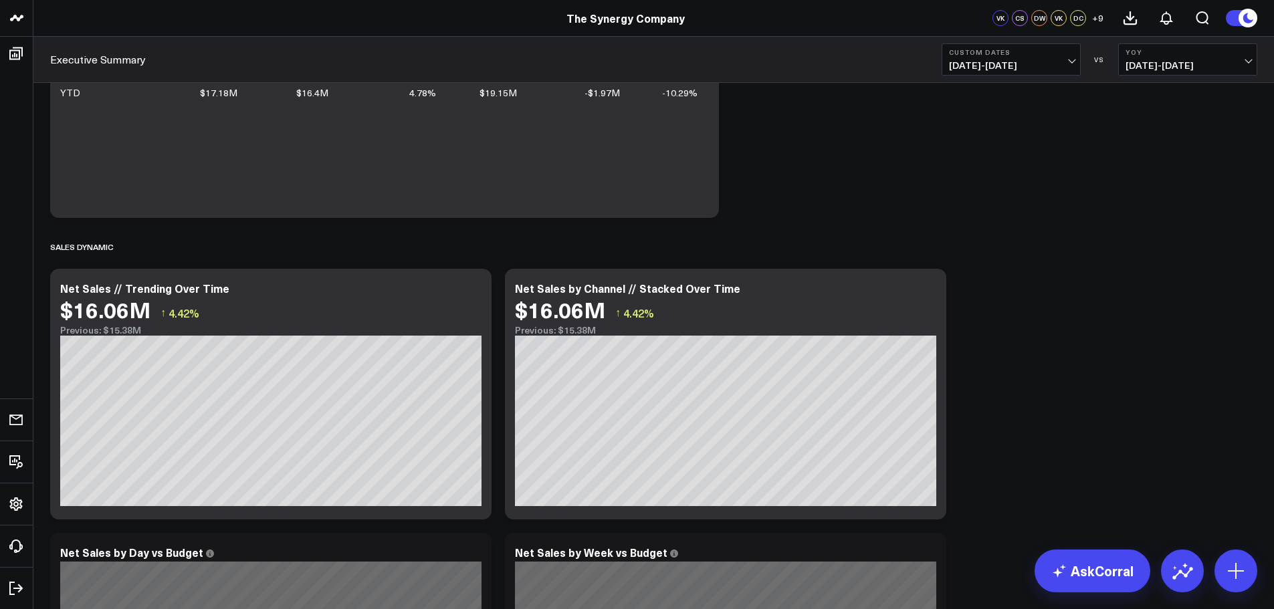
scroll to position [802, 0]
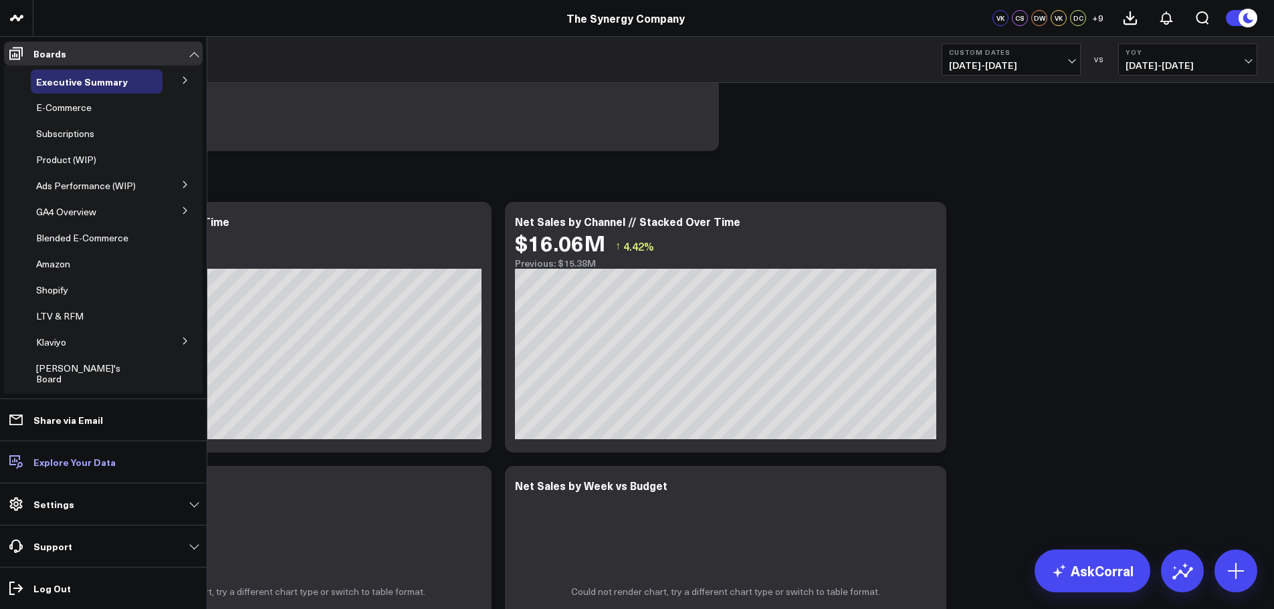
click at [64, 463] on p "Explore Your Data" at bounding box center [74, 462] width 82 height 11
